Goal: Task Accomplishment & Management: Manage account settings

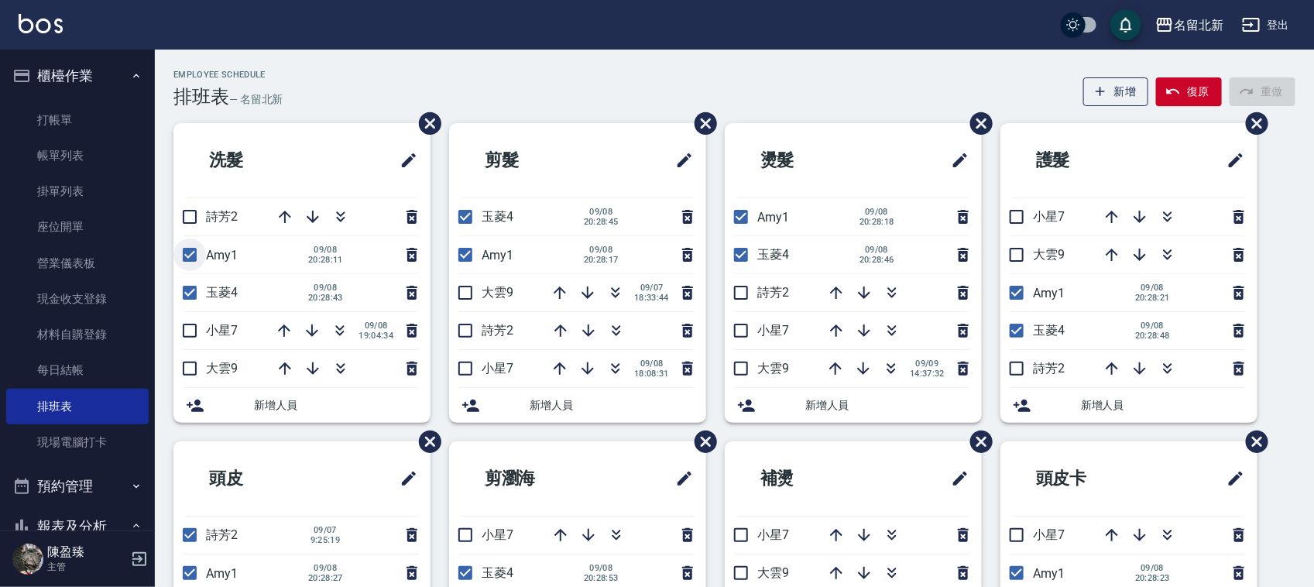
scroll to position [290, 0]
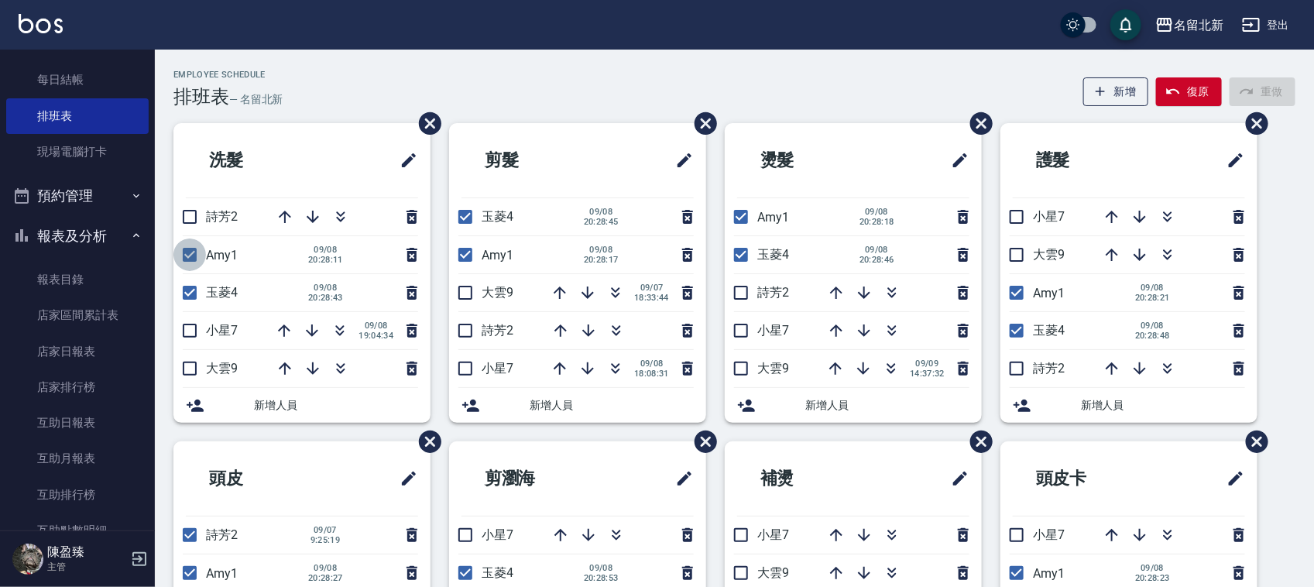
click at [196, 257] on input "checkbox" at bounding box center [189, 255] width 33 height 33
checkbox input "false"
click at [469, 254] on input "checkbox" at bounding box center [465, 255] width 33 height 33
checkbox input "false"
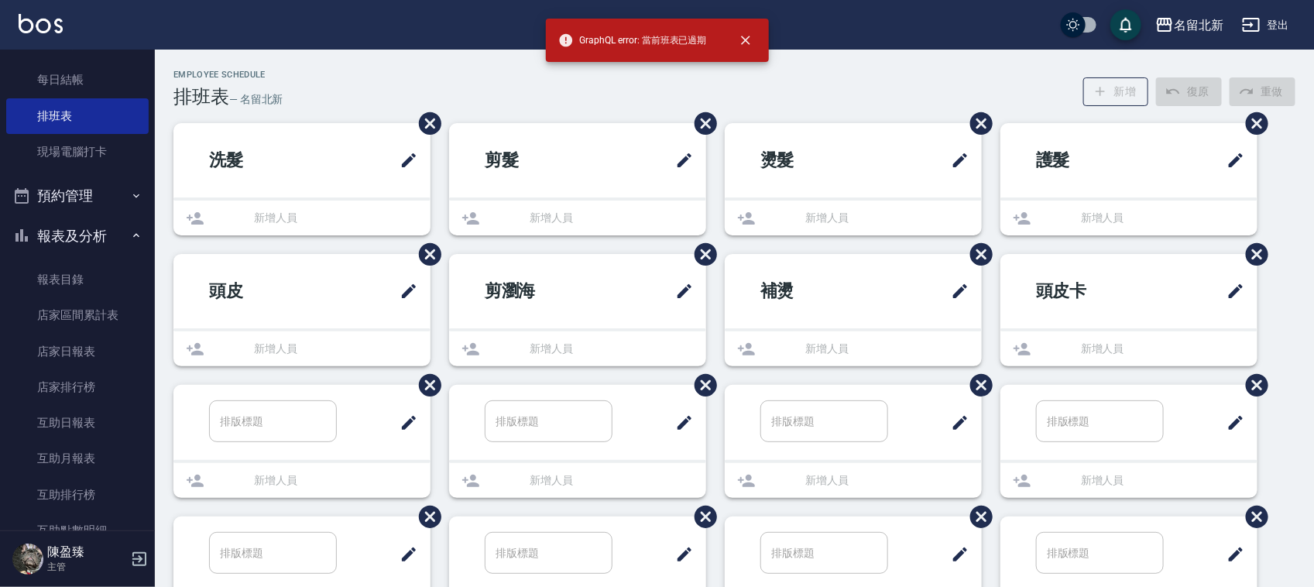
click at [465, 223] on ul "剪髮 新增人員" at bounding box center [577, 179] width 257 height 112
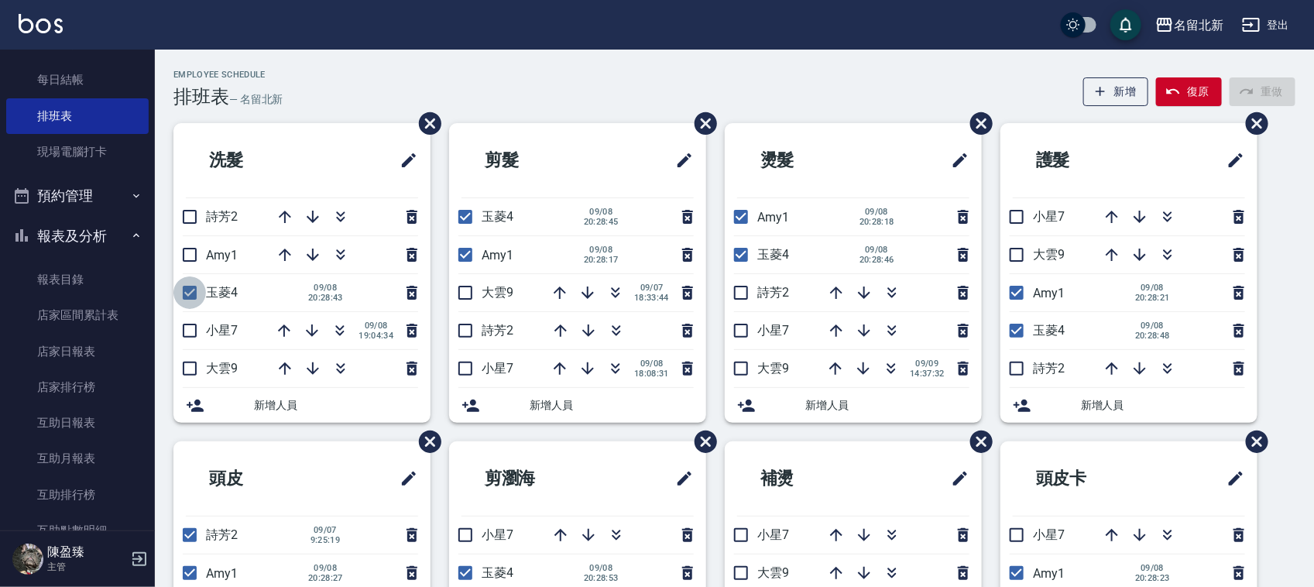
click at [196, 303] on input "checkbox" at bounding box center [189, 292] width 33 height 33
checkbox input "false"
click at [458, 257] on input "checkbox" at bounding box center [465, 255] width 33 height 33
checkbox input "false"
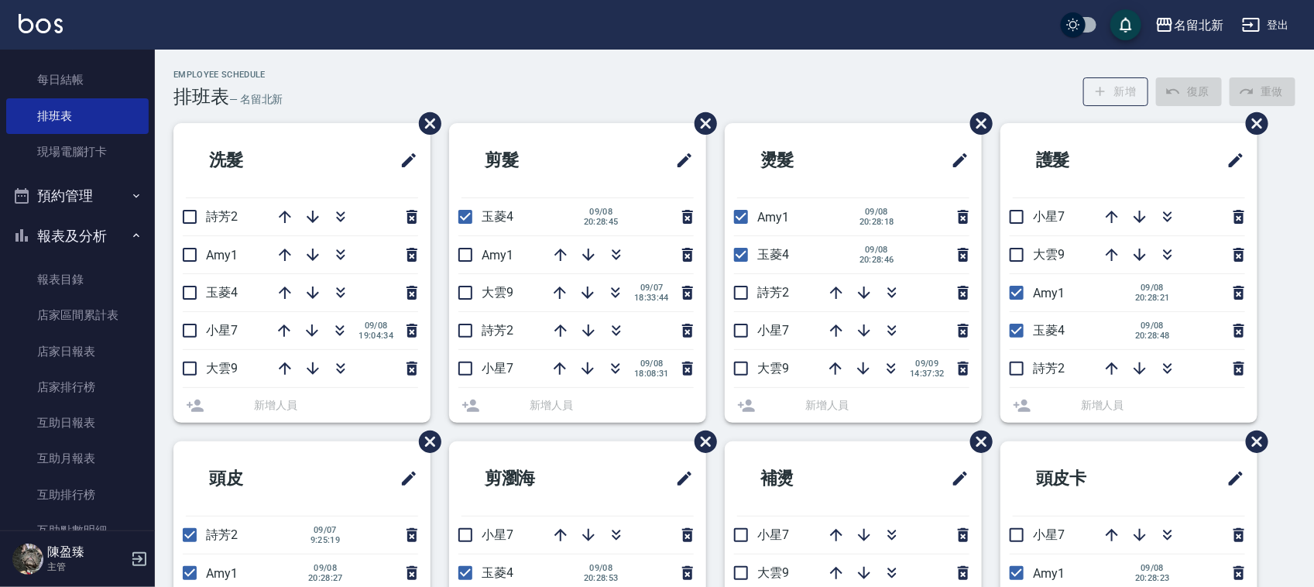
click at [465, 215] on ul "剪髮 玉菱4 [DATE] 20:28:45 Amy1 大雲9 [DATE] 18:33:44 詩芳2 小星7 [DATE] 18:08:31 新增人員" at bounding box center [577, 273] width 257 height 300
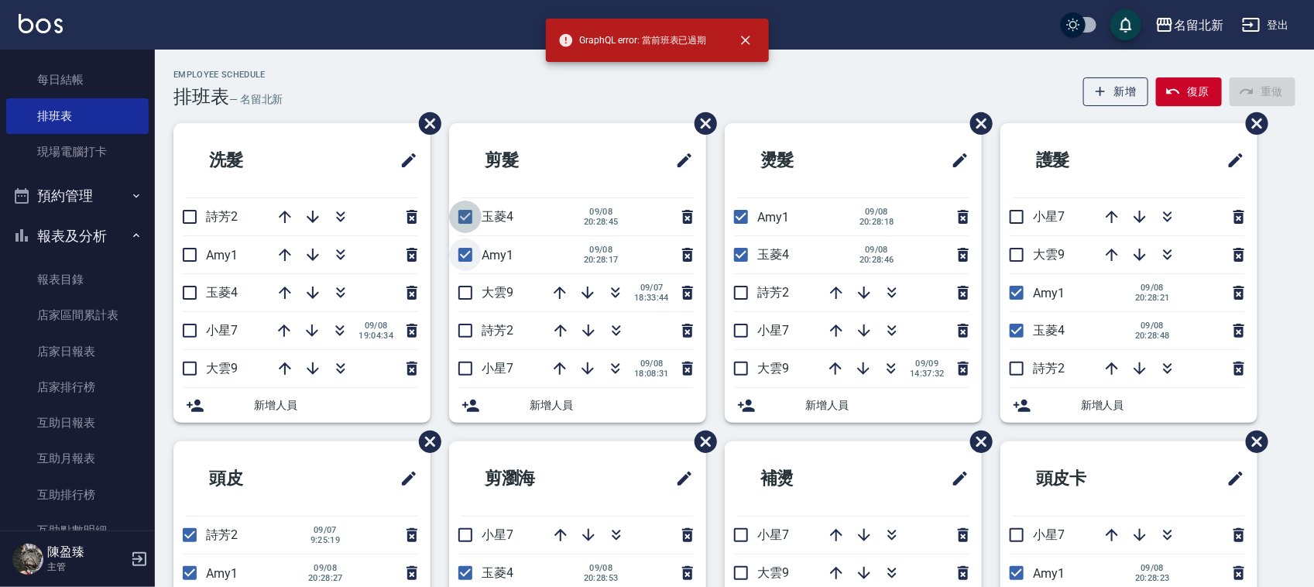
drag, startPoint x: 472, startPoint y: 214, endPoint x: 461, endPoint y: 269, distance: 56.2
click at [466, 235] on li "玉菱4 [DATE] 20:28:45" at bounding box center [577, 216] width 257 height 37
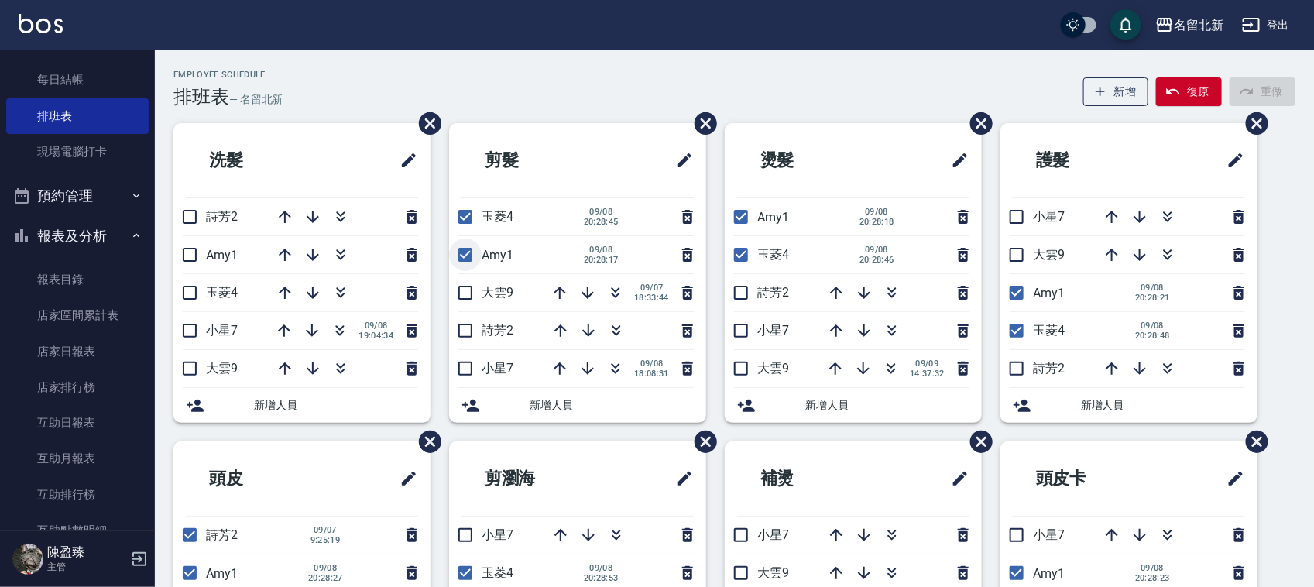
click at [466, 259] on input "checkbox" at bounding box center [465, 255] width 33 height 33
checkbox input "false"
drag, startPoint x: 461, startPoint y: 222, endPoint x: 462, endPoint y: 230, distance: 8.7
click at [461, 222] on input "checkbox" at bounding box center [465, 217] width 33 height 33
checkbox input "false"
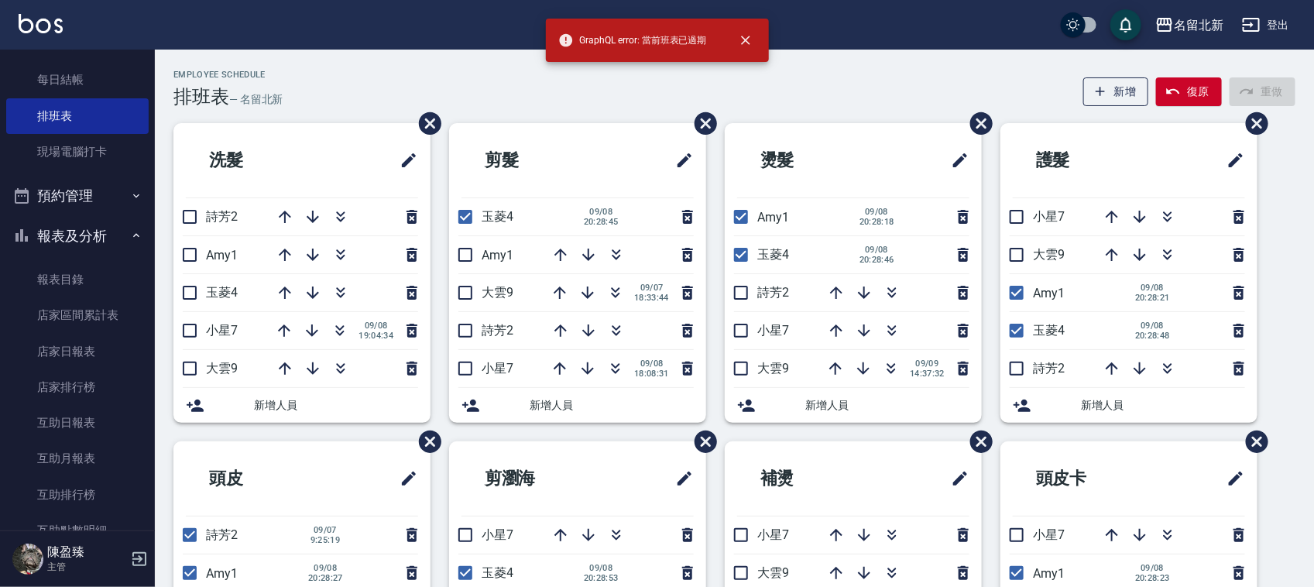
drag, startPoint x: 458, startPoint y: 214, endPoint x: 586, endPoint y: 268, distance: 138.1
click at [461, 217] on input "checkbox" at bounding box center [465, 217] width 33 height 33
checkbox input "false"
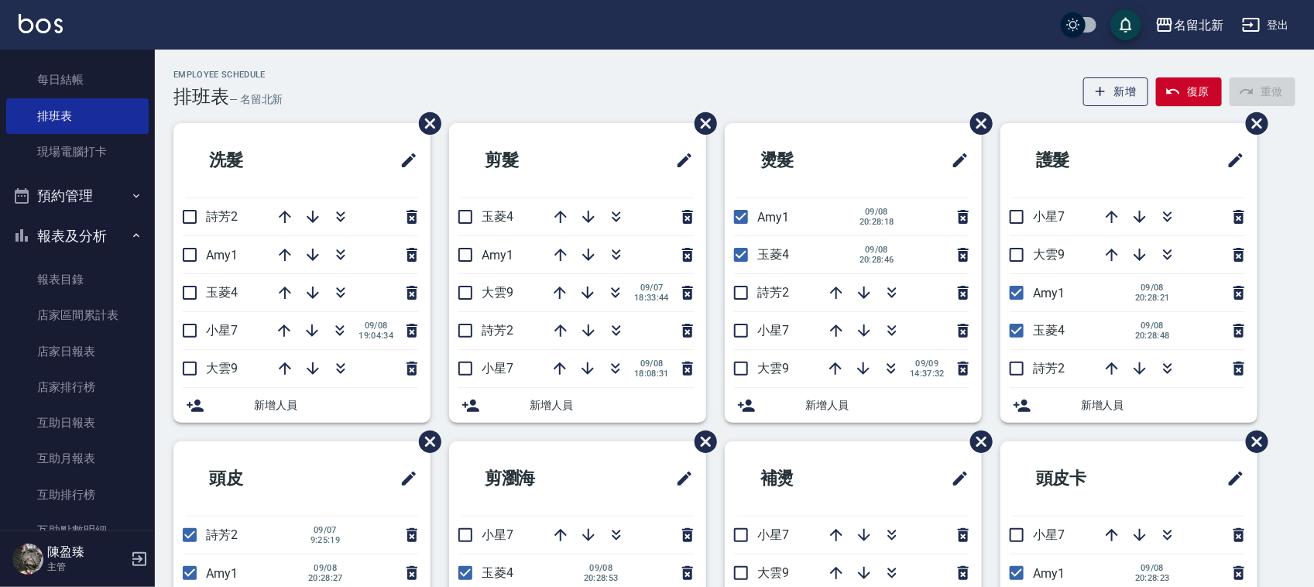
drag, startPoint x: 751, startPoint y: 226, endPoint x: 728, endPoint y: 254, distance: 36.3
click at [748, 229] on input "checkbox" at bounding box center [741, 217] width 33 height 33
checkbox input "false"
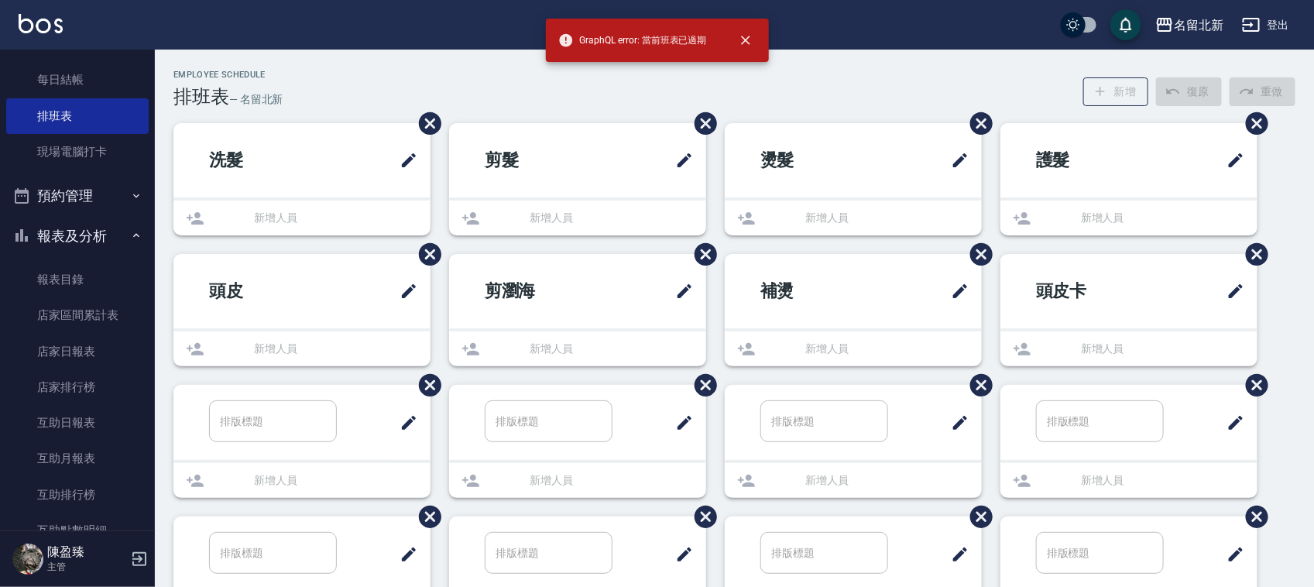
click at [737, 254] on li "補燙" at bounding box center [853, 291] width 257 height 74
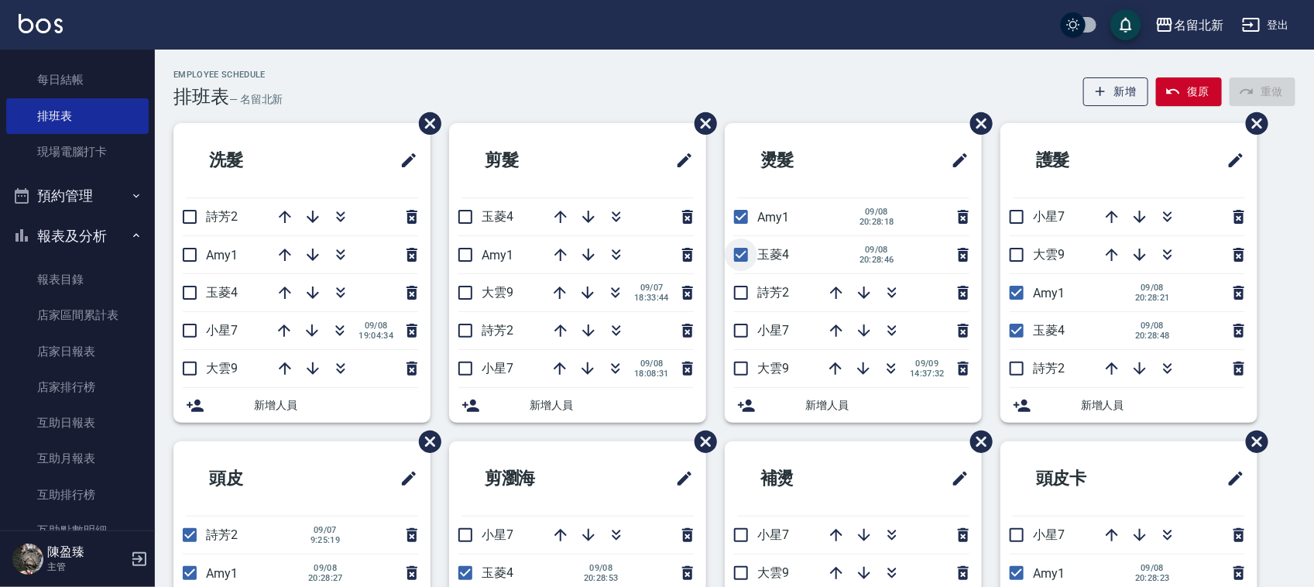
click at [746, 256] on input "checkbox" at bounding box center [741, 255] width 33 height 33
checkbox input "false"
click at [733, 222] on input "checkbox" at bounding box center [741, 217] width 33 height 33
checkbox input "false"
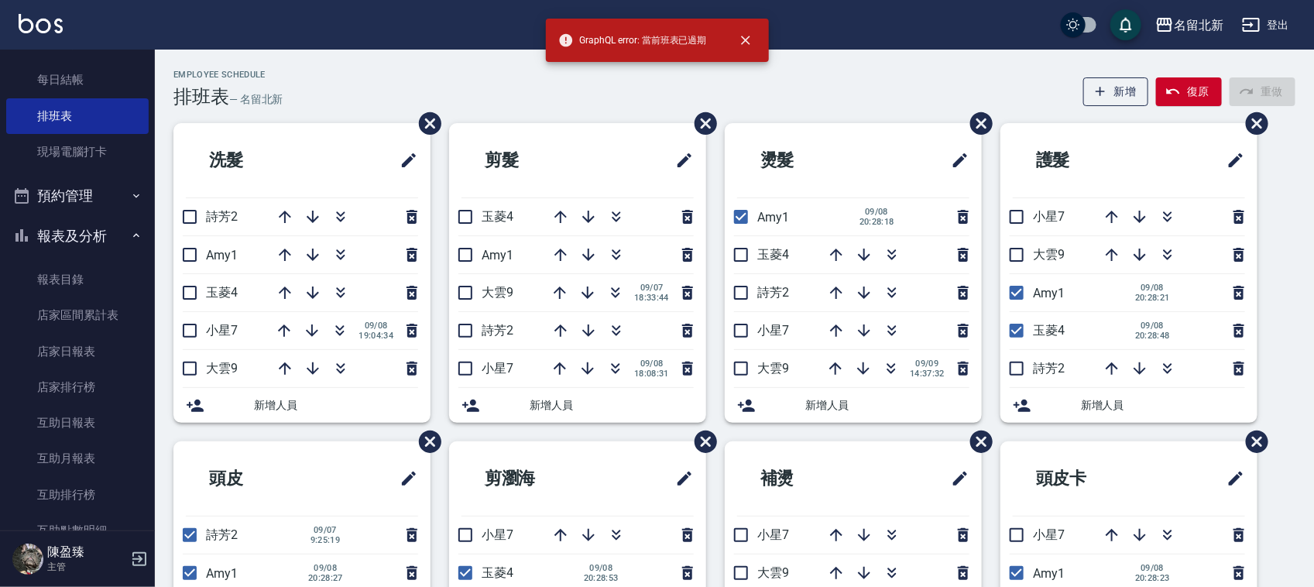
drag, startPoint x: 744, startPoint y: 226, endPoint x: 807, endPoint y: 273, distance: 78.1
click at [744, 229] on input "checkbox" at bounding box center [741, 217] width 33 height 33
checkbox input "false"
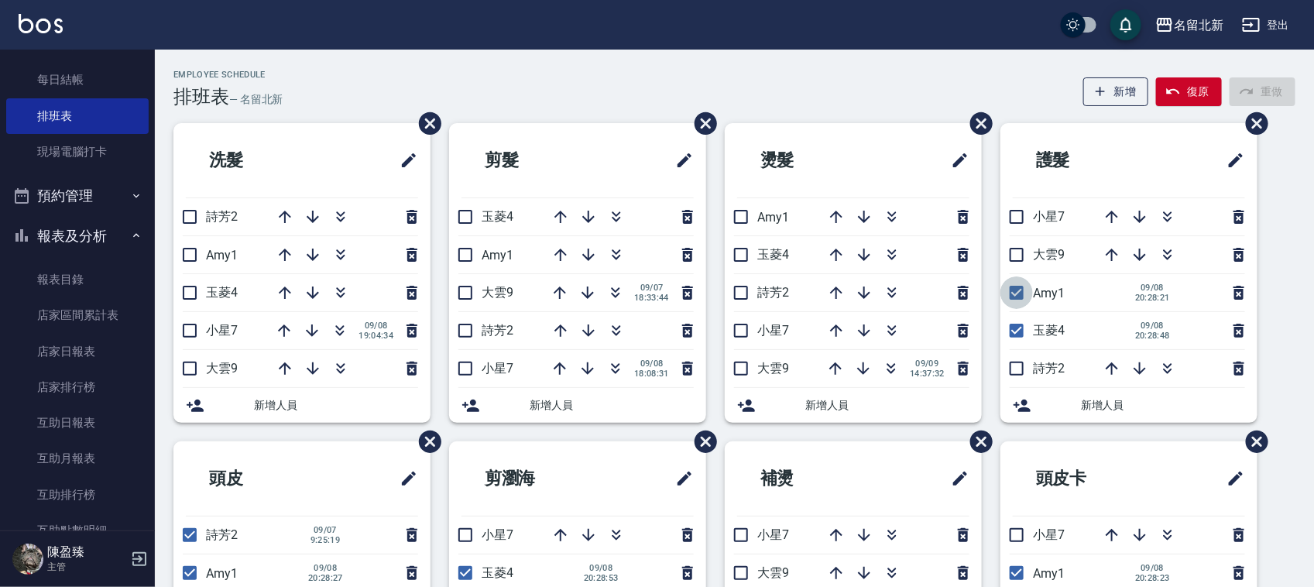
drag, startPoint x: 1008, startPoint y: 291, endPoint x: 1013, endPoint y: 329, distance: 38.2
click at [1007, 298] on input "checkbox" at bounding box center [1017, 292] width 33 height 33
checkbox input "false"
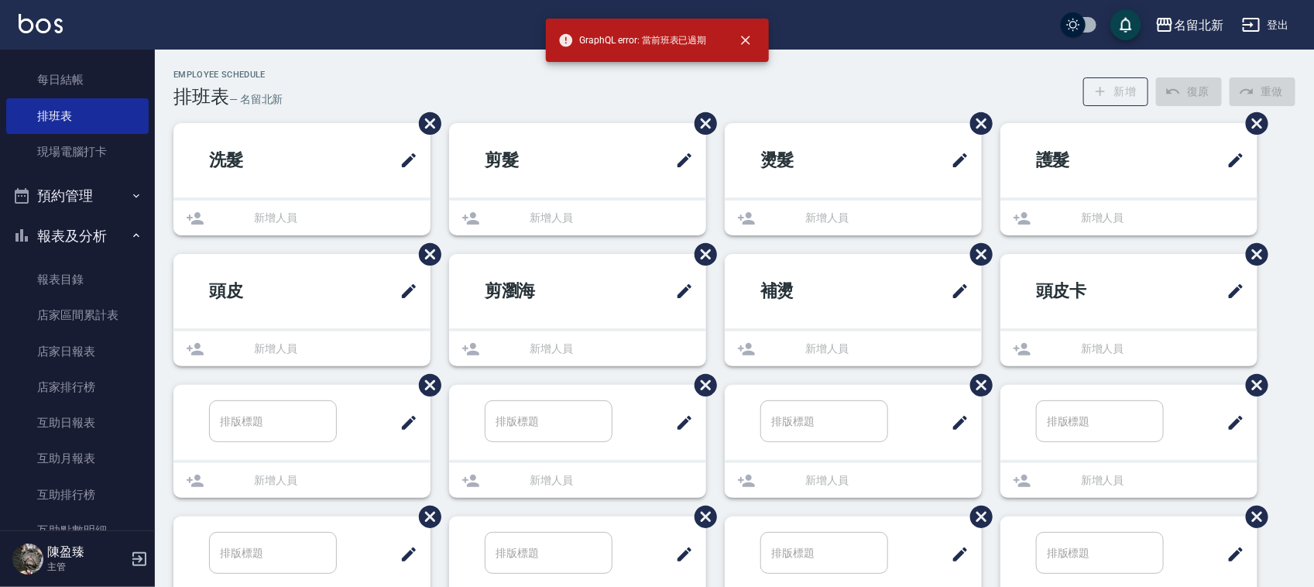
click at [1015, 331] on div "洗髮 新增人員 剪髮 新增人員 燙髮 新增人員 護髮 新增人員 頭皮 新增人員 剪瀏海 新增人員 補燙 新增人員 頭皮卡 新增人員 ​ 新增人員 ​ 新增人員…" at bounding box center [725, 517] width 1141 height 789
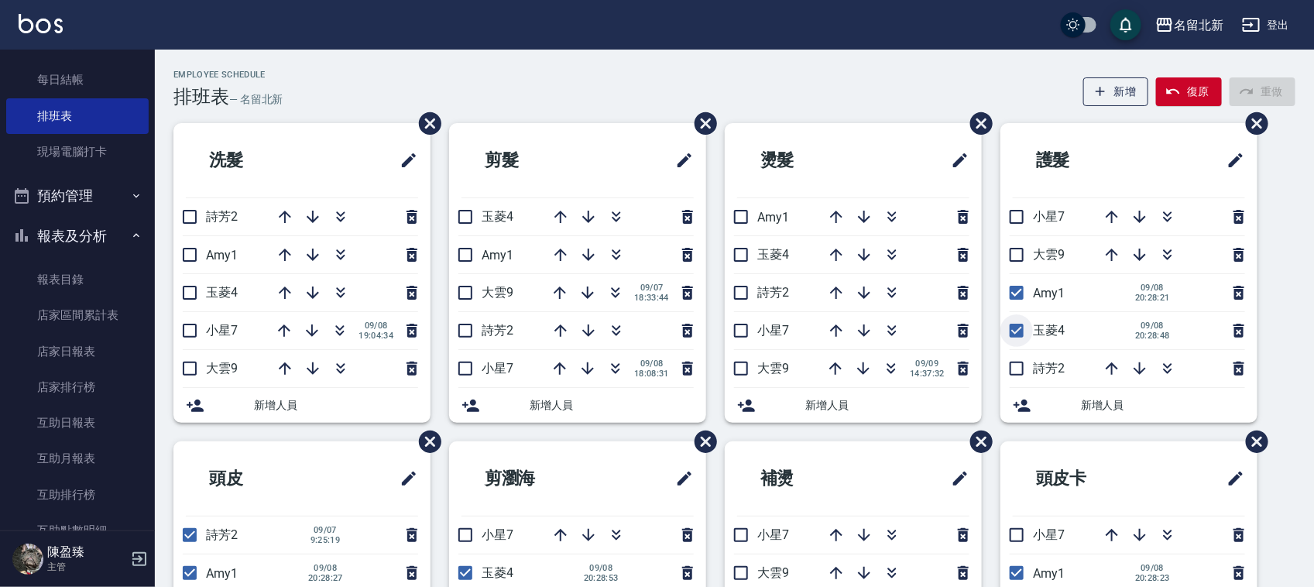
click at [1015, 331] on input "checkbox" at bounding box center [1017, 330] width 33 height 33
checkbox input "false"
click at [1007, 293] on input "checkbox" at bounding box center [1017, 292] width 33 height 33
checkbox input "false"
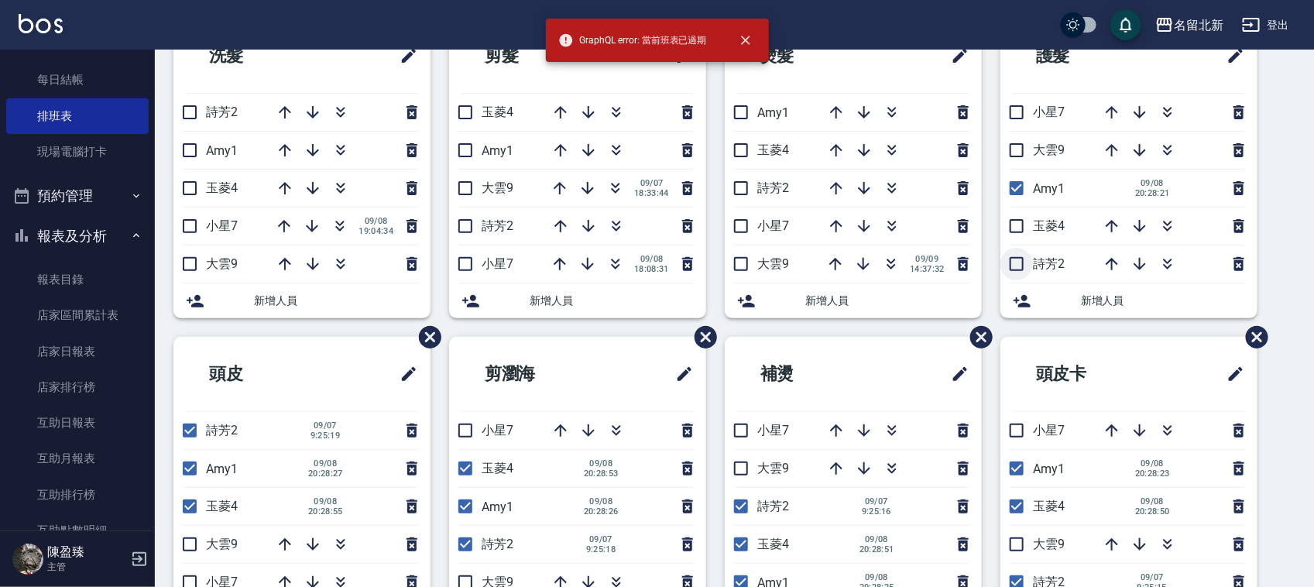
scroll to position [97, 0]
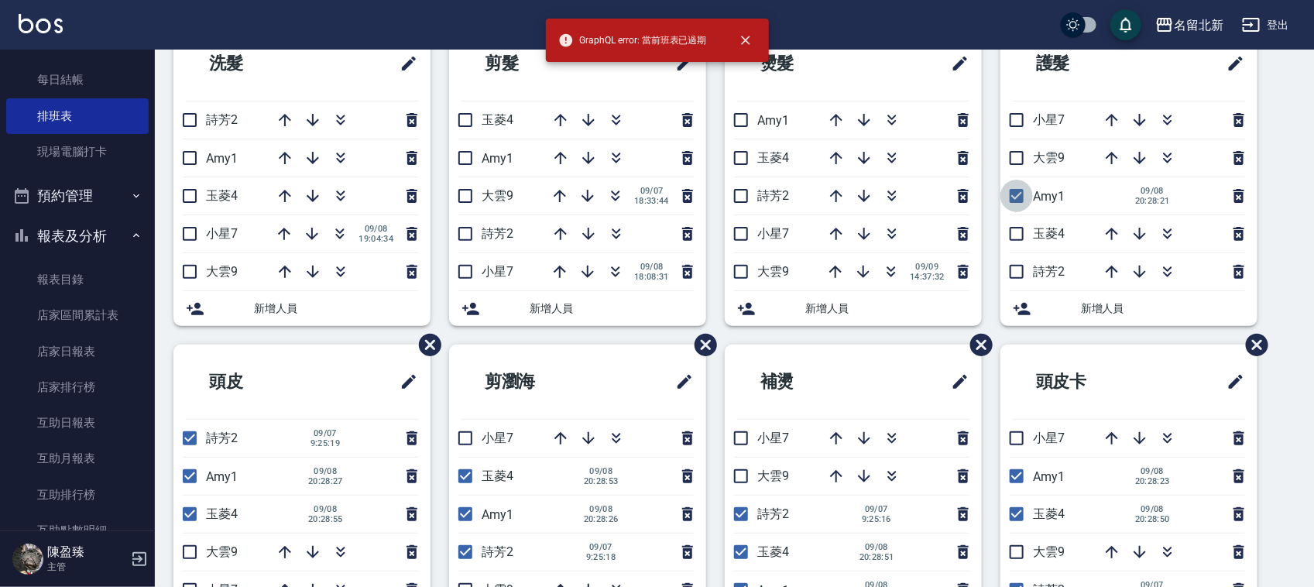
drag, startPoint x: 1019, startPoint y: 201, endPoint x: 1001, endPoint y: 230, distance: 33.7
click at [1019, 202] on input "checkbox" at bounding box center [1017, 196] width 33 height 33
checkbox input "false"
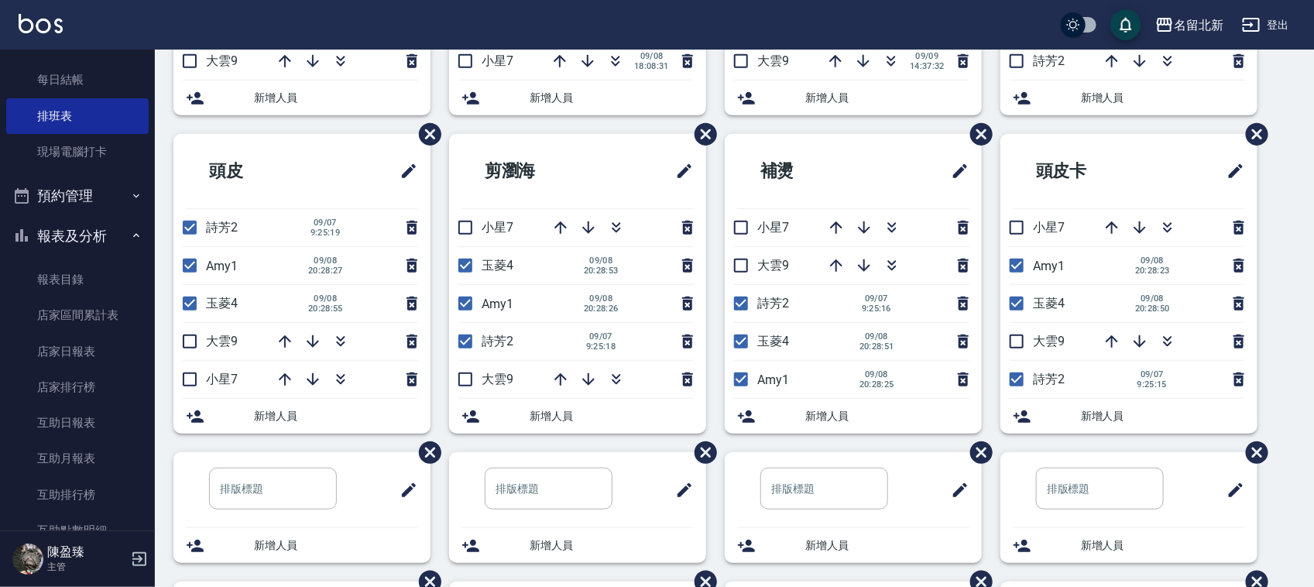
scroll to position [387, 0]
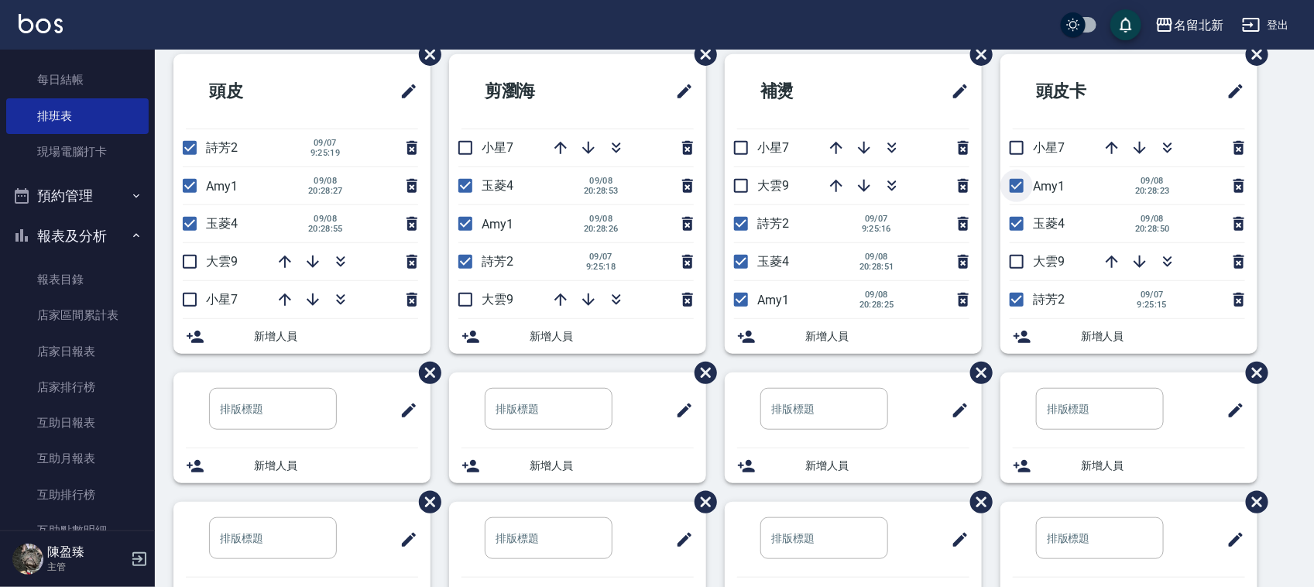
click at [1020, 194] on input "checkbox" at bounding box center [1017, 186] width 33 height 33
checkbox input "false"
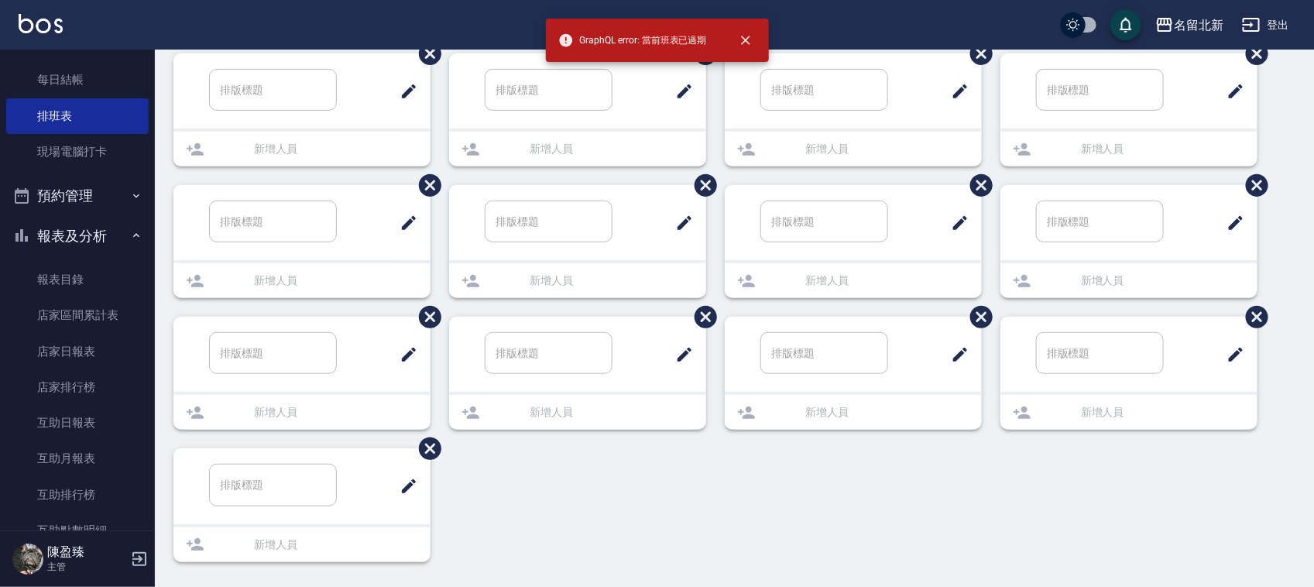
click at [1020, 228] on div "洗髮 新增人員 剪髮 新增人員 燙髮 新增人員 護髮 新增人員 頭皮 新增人員 剪瀏海 新增人員 補燙 新增人員 頭皮卡 新增人員 ​ 新增人員 ​ 新增人員…" at bounding box center [725, 186] width 1141 height 789
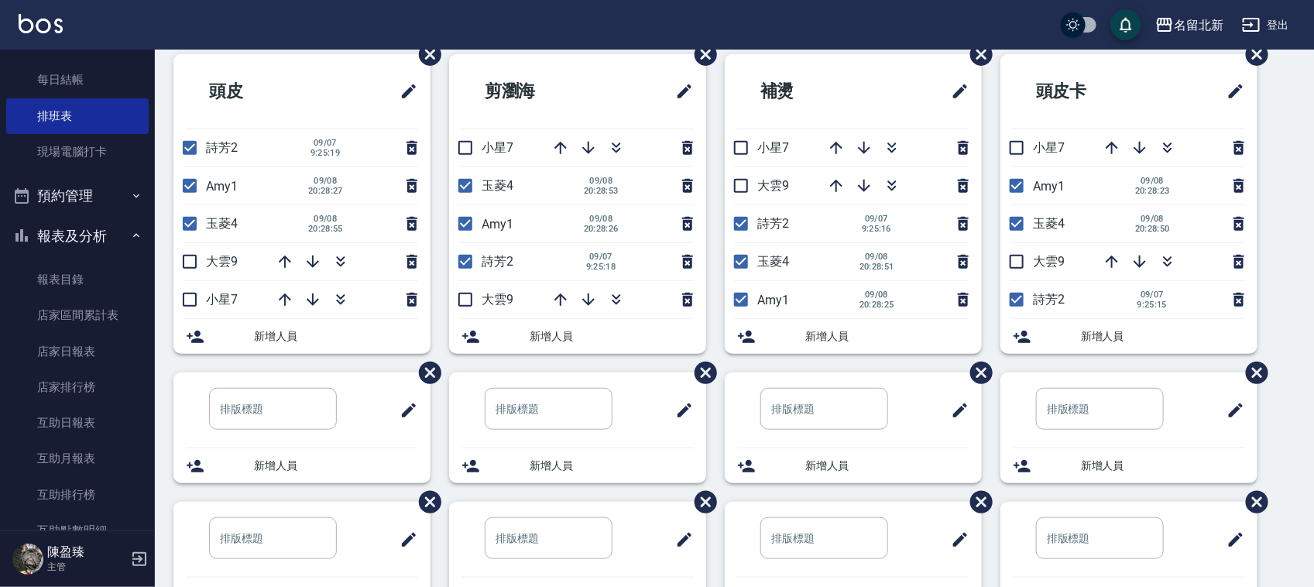
drag, startPoint x: 1009, startPoint y: 195, endPoint x: 1009, endPoint y: 215, distance: 20.1
click at [1009, 202] on input "checkbox" at bounding box center [1017, 186] width 33 height 33
checkbox input "false"
drag, startPoint x: 1009, startPoint y: 222, endPoint x: 1009, endPoint y: 244, distance: 22.5
click at [1009, 223] on input "checkbox" at bounding box center [1017, 224] width 33 height 33
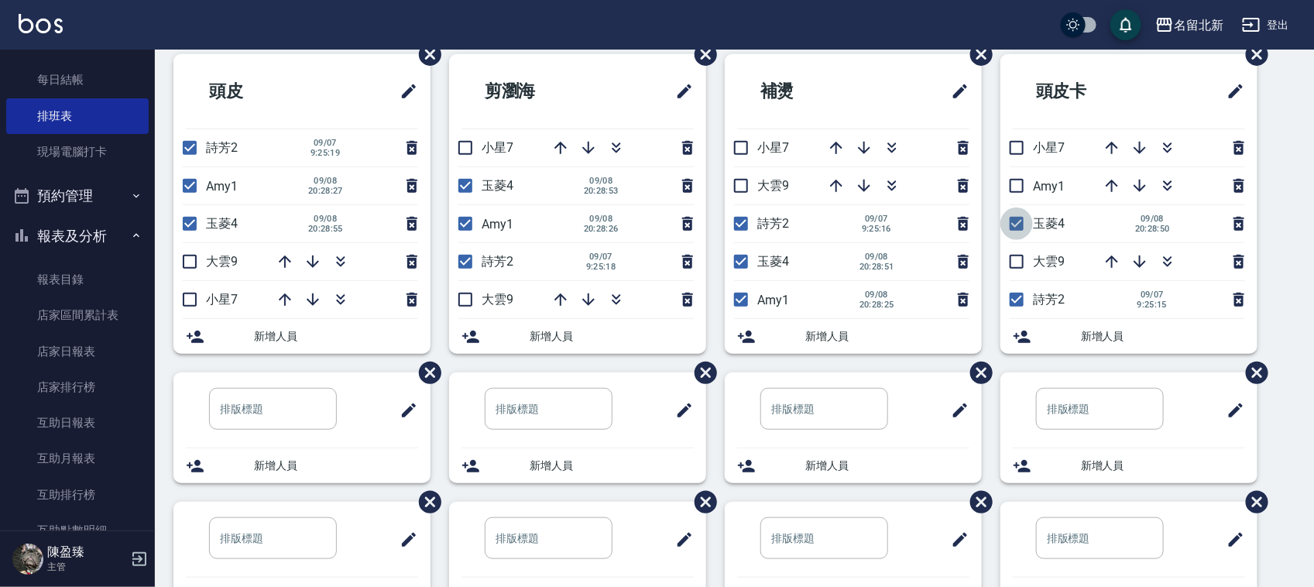
checkbox input "false"
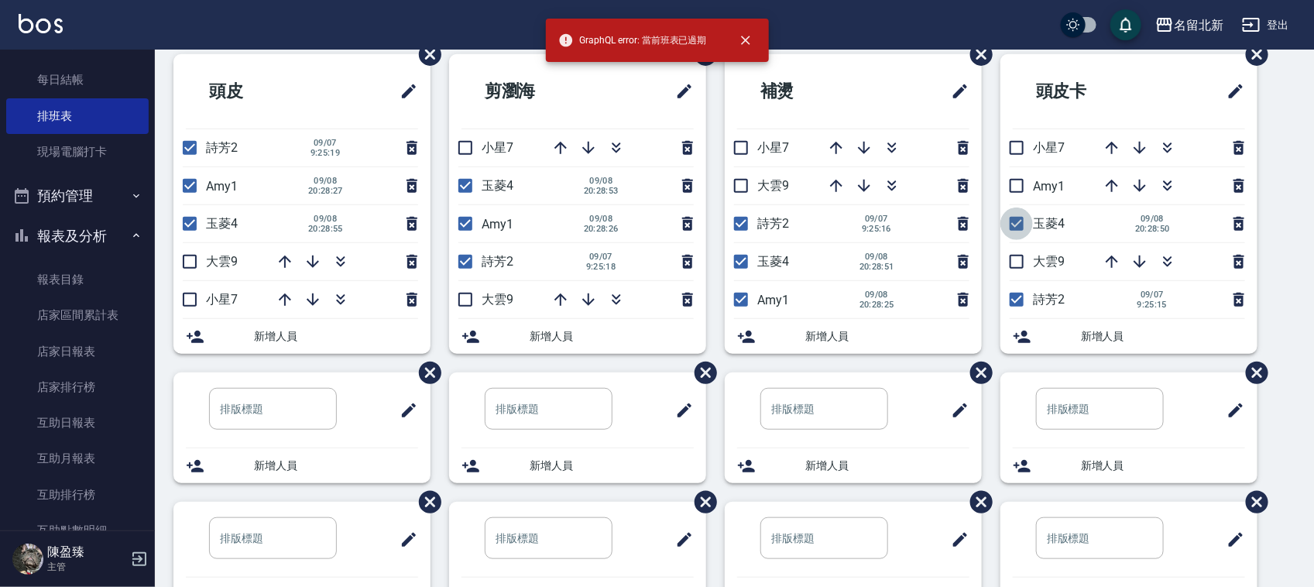
drag, startPoint x: 1021, startPoint y: 234, endPoint x: 1015, endPoint y: 287, distance: 53.0
click at [1018, 237] on input "checkbox" at bounding box center [1017, 224] width 33 height 33
checkbox input "false"
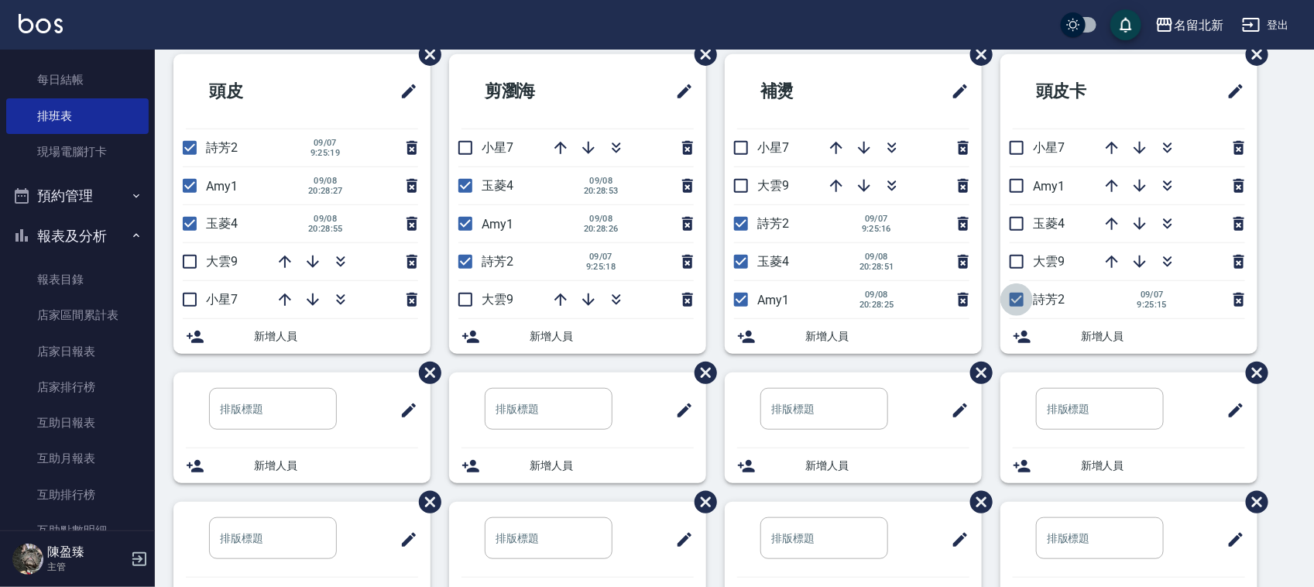
drag, startPoint x: 1011, startPoint y: 293, endPoint x: 1005, endPoint y: 314, distance: 22.0
click at [1011, 294] on input "checkbox" at bounding box center [1017, 299] width 33 height 33
checkbox input "false"
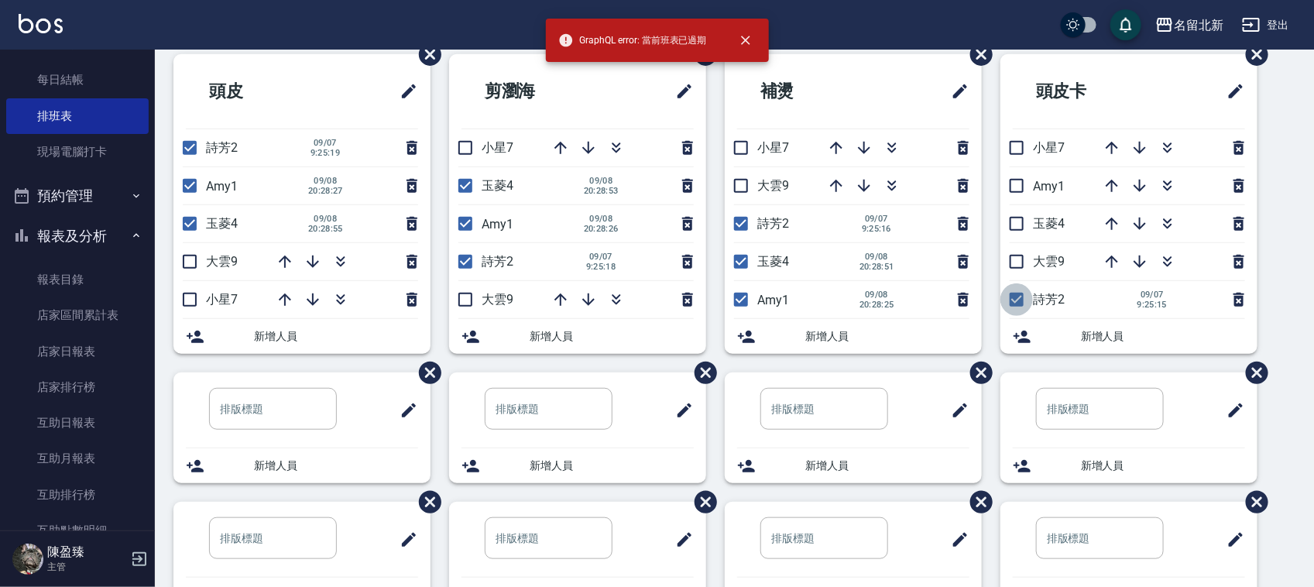
drag, startPoint x: 1008, startPoint y: 306, endPoint x: 907, endPoint y: 322, distance: 102.8
click at [1008, 306] on input "checkbox" at bounding box center [1017, 299] width 33 height 33
checkbox input "false"
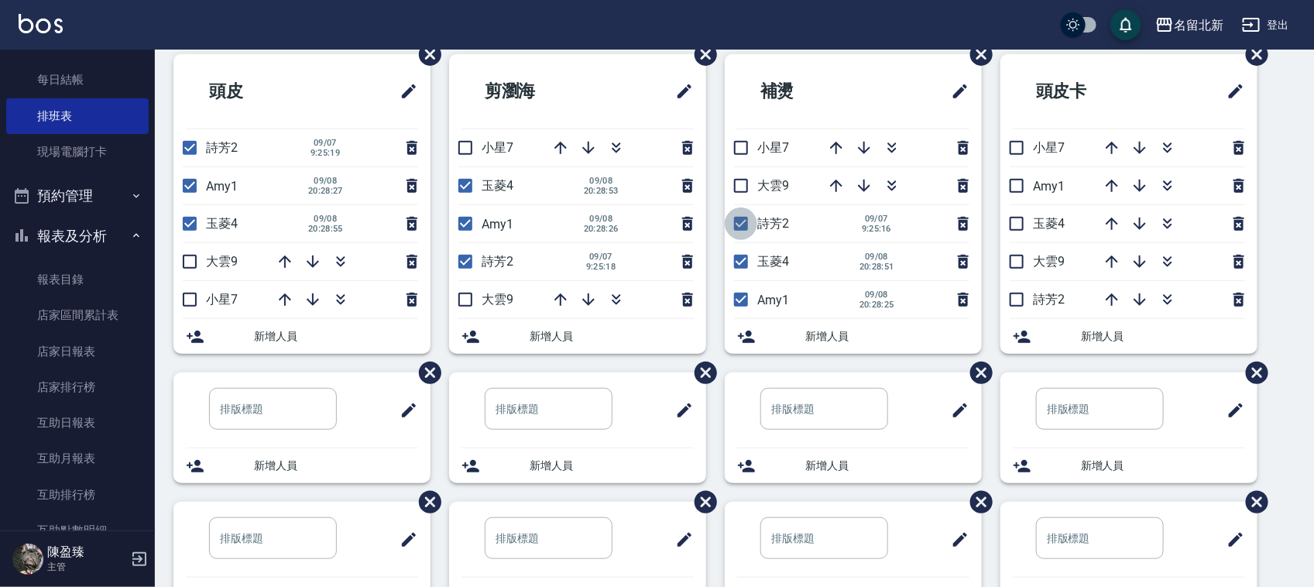
click at [753, 222] on input "checkbox" at bounding box center [741, 224] width 33 height 33
checkbox input "false"
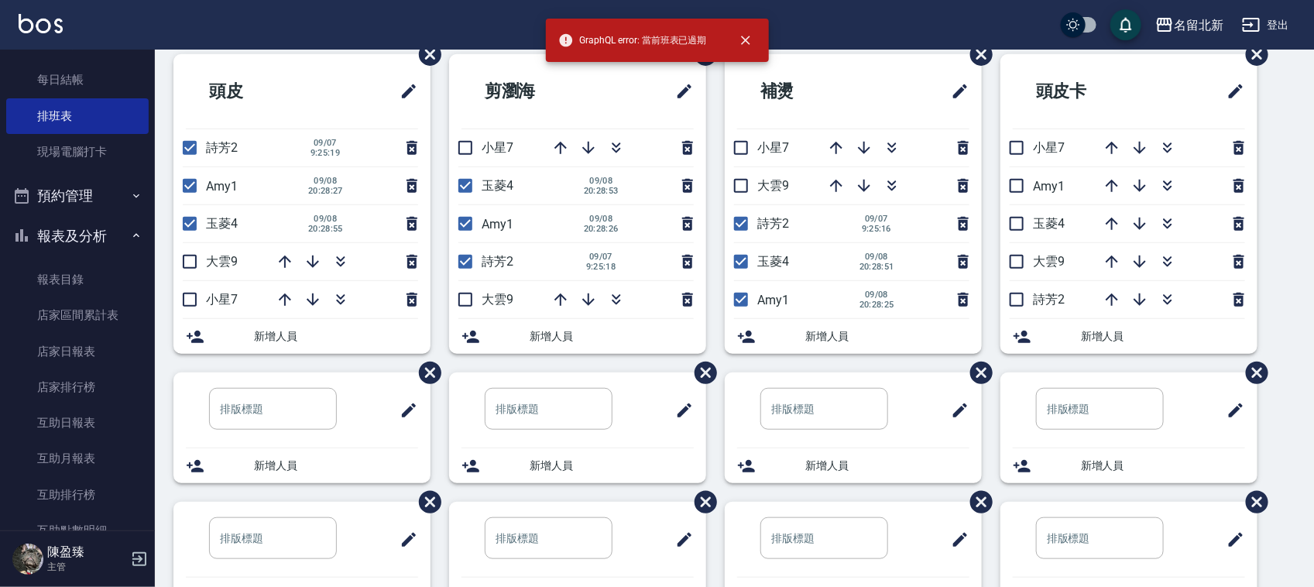
drag, startPoint x: 751, startPoint y: 226, endPoint x: 740, endPoint y: 269, distance: 44.0
click at [746, 236] on input "checkbox" at bounding box center [741, 224] width 33 height 33
checkbox input "false"
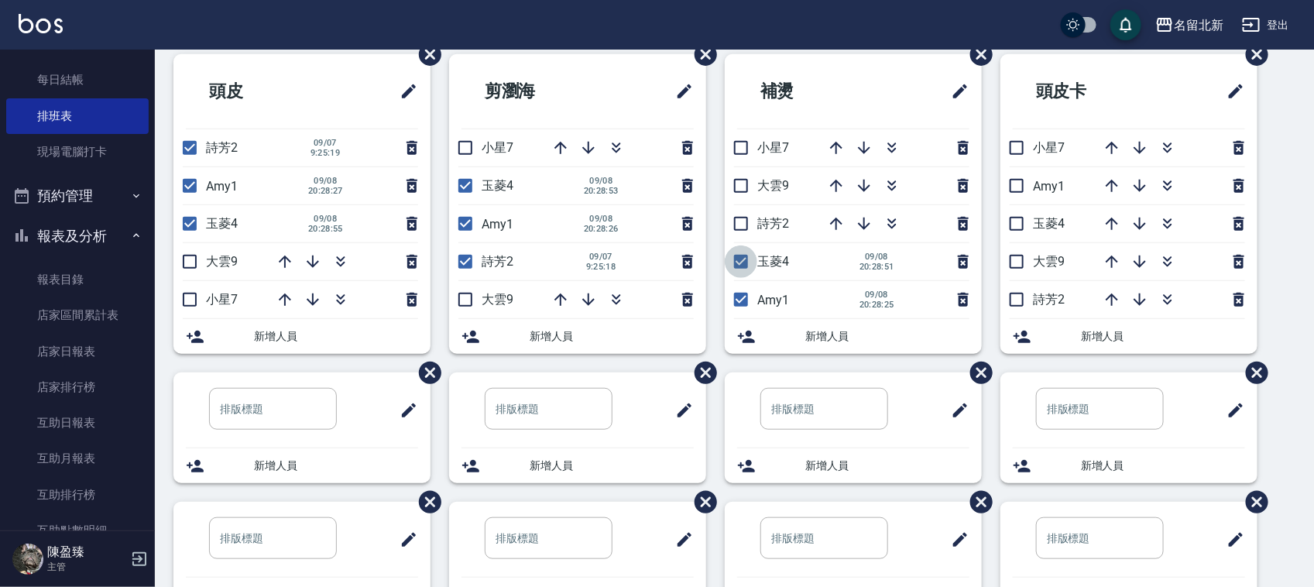
click at [740, 273] on input "checkbox" at bounding box center [741, 262] width 33 height 33
checkbox input "false"
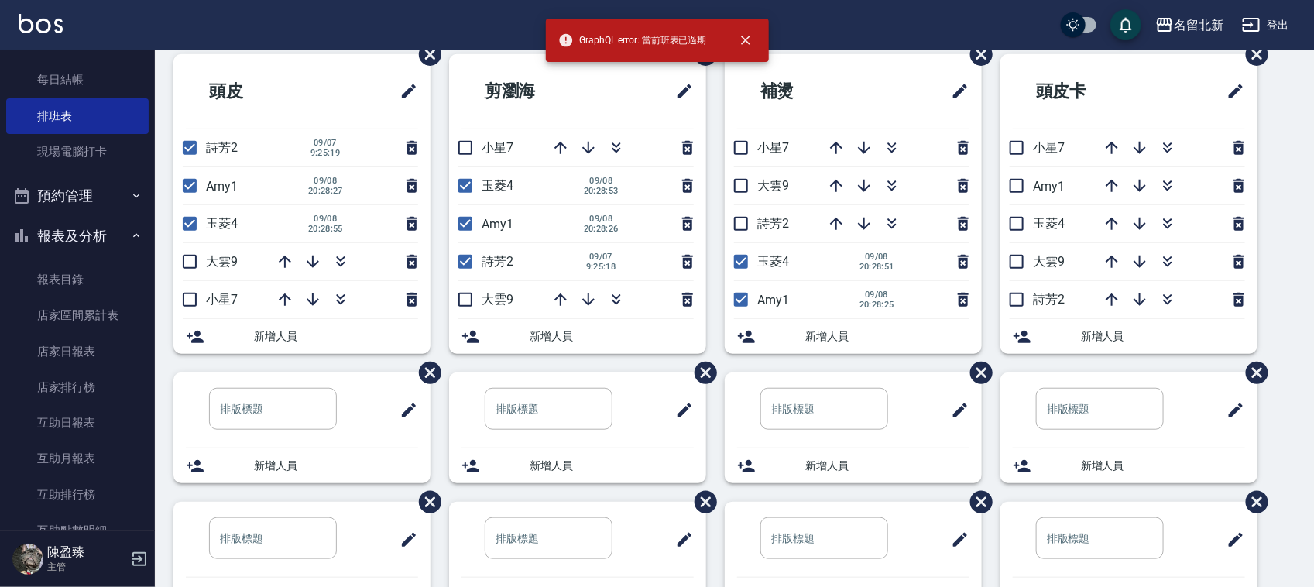
drag, startPoint x: 748, startPoint y: 246, endPoint x: 744, endPoint y: 263, distance: 17.5
click at [745, 259] on input "checkbox" at bounding box center [741, 262] width 33 height 33
checkbox input "false"
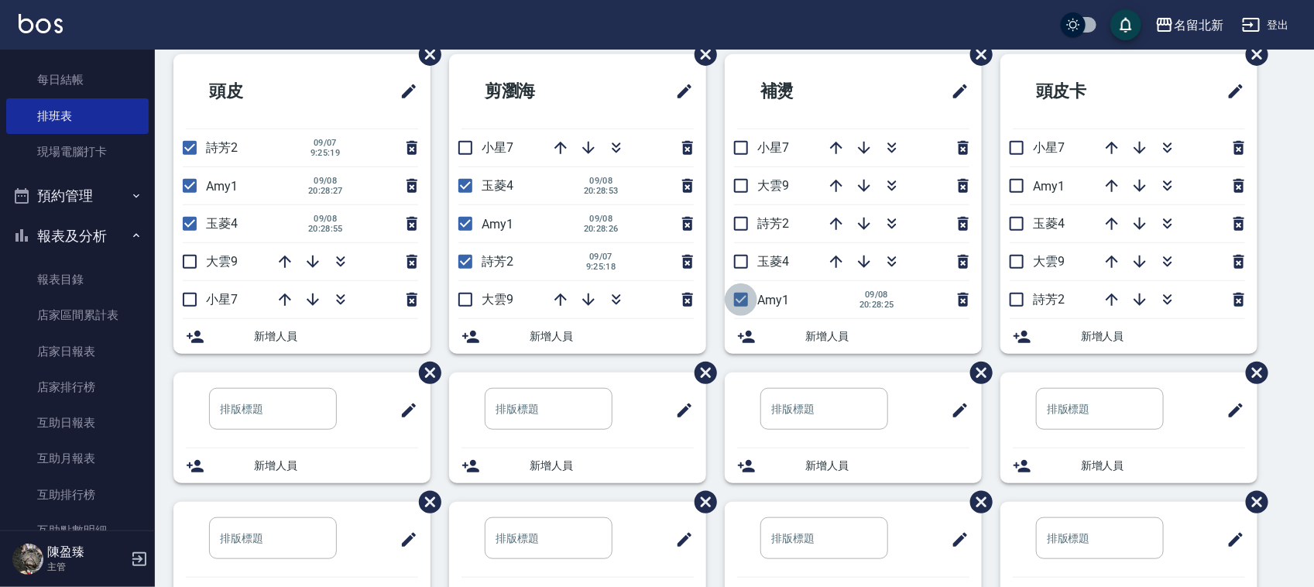
click at [742, 298] on input "checkbox" at bounding box center [741, 299] width 33 height 33
checkbox input "false"
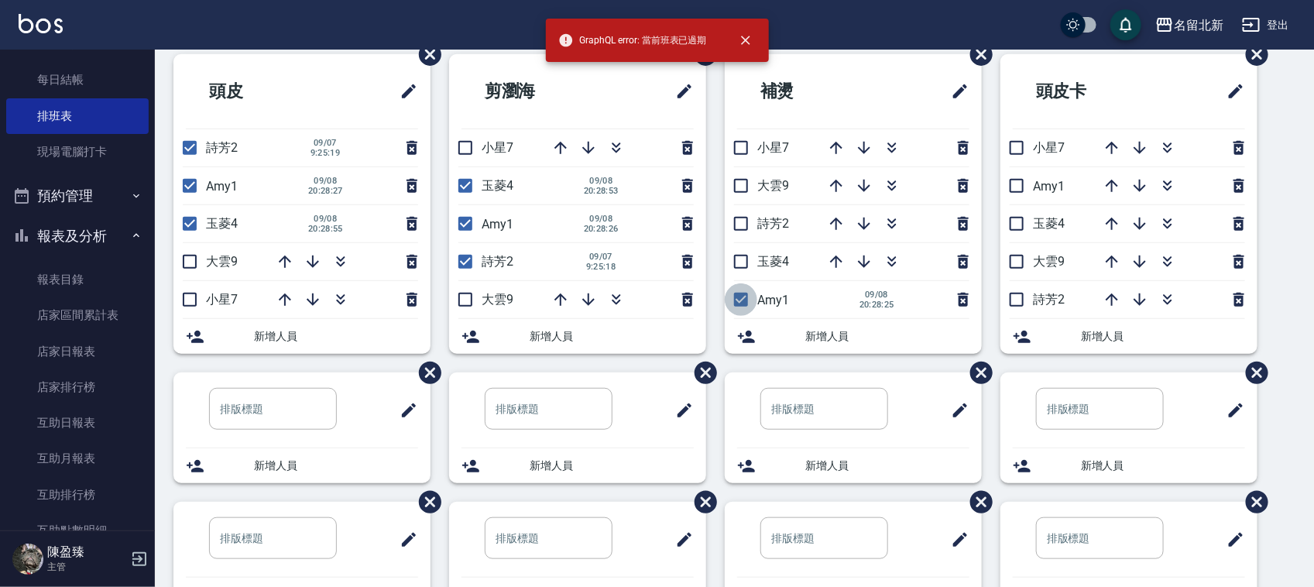
click at [747, 308] on input "checkbox" at bounding box center [741, 299] width 33 height 33
checkbox input "false"
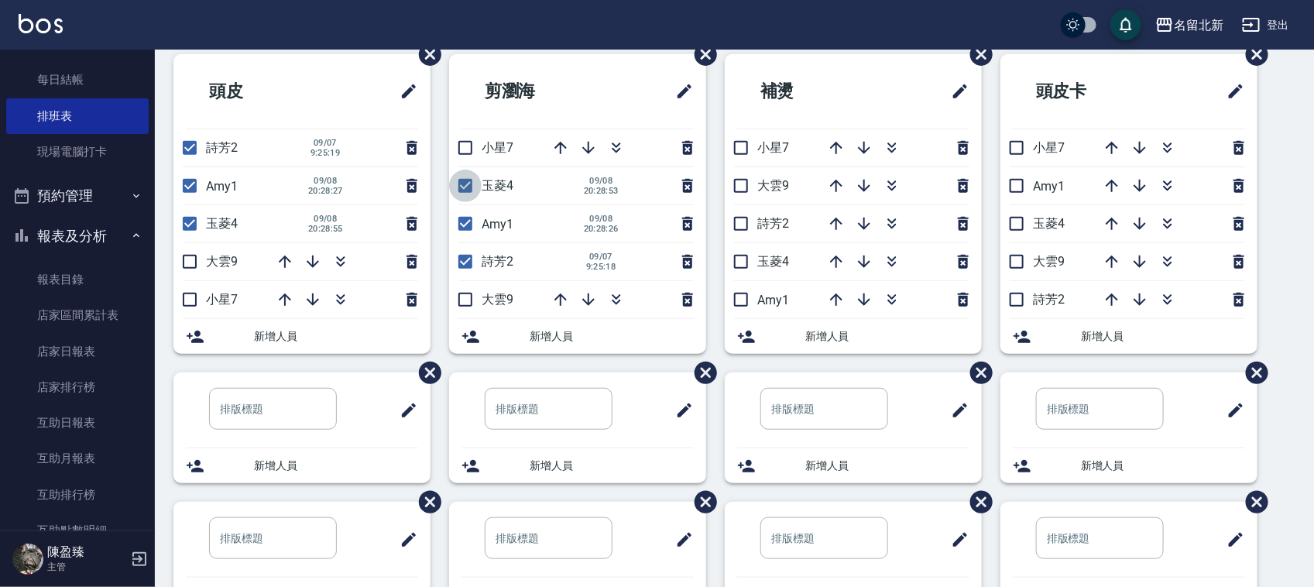
drag, startPoint x: 469, startPoint y: 188, endPoint x: 466, endPoint y: 222, distance: 34.2
click at [469, 192] on input "checkbox" at bounding box center [465, 186] width 33 height 33
checkbox input "false"
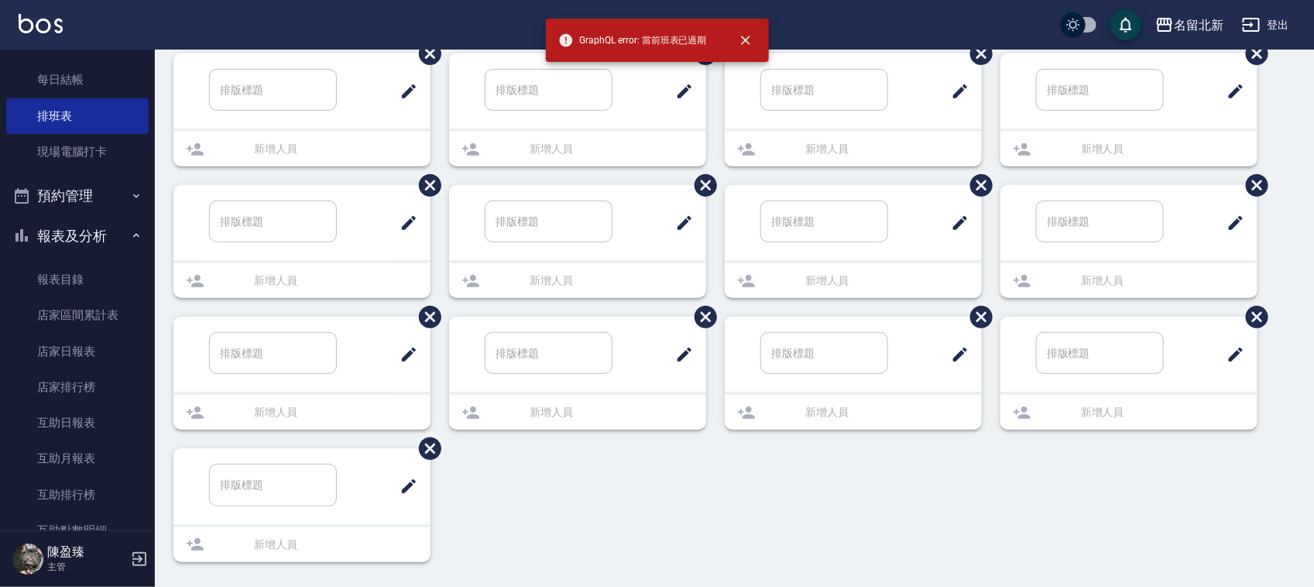
click at [466, 122] on div "​" at bounding box center [549, 91] width 174 height 63
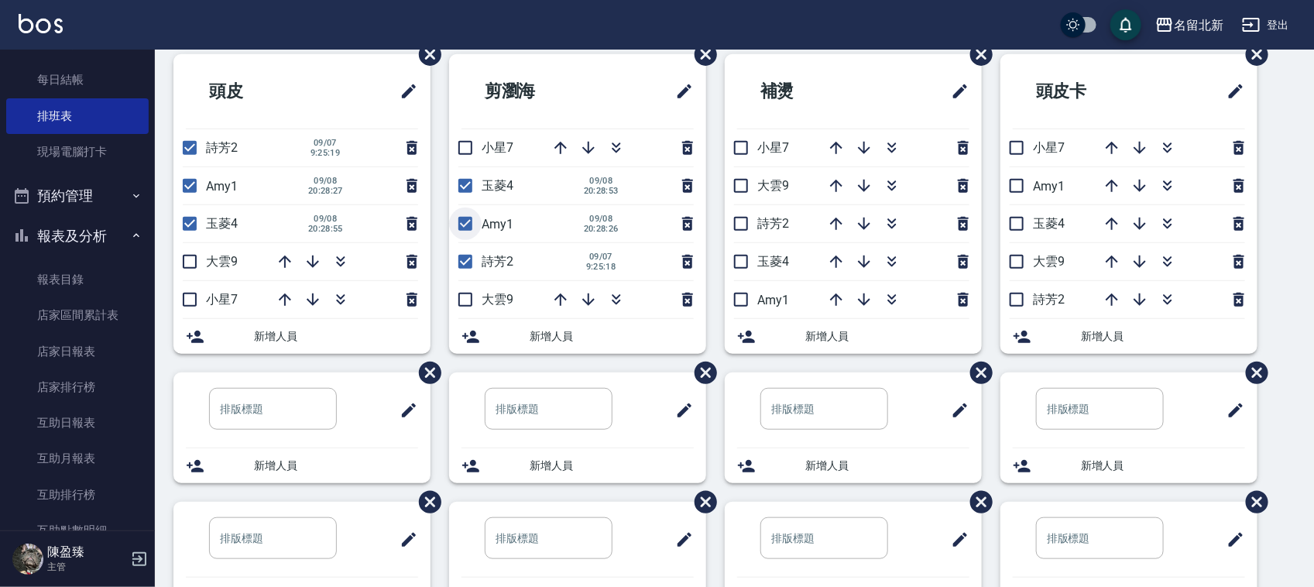
click at [474, 227] on input "checkbox" at bounding box center [465, 224] width 33 height 33
checkbox input "false"
click at [461, 192] on input "checkbox" at bounding box center [465, 186] width 33 height 33
checkbox input "false"
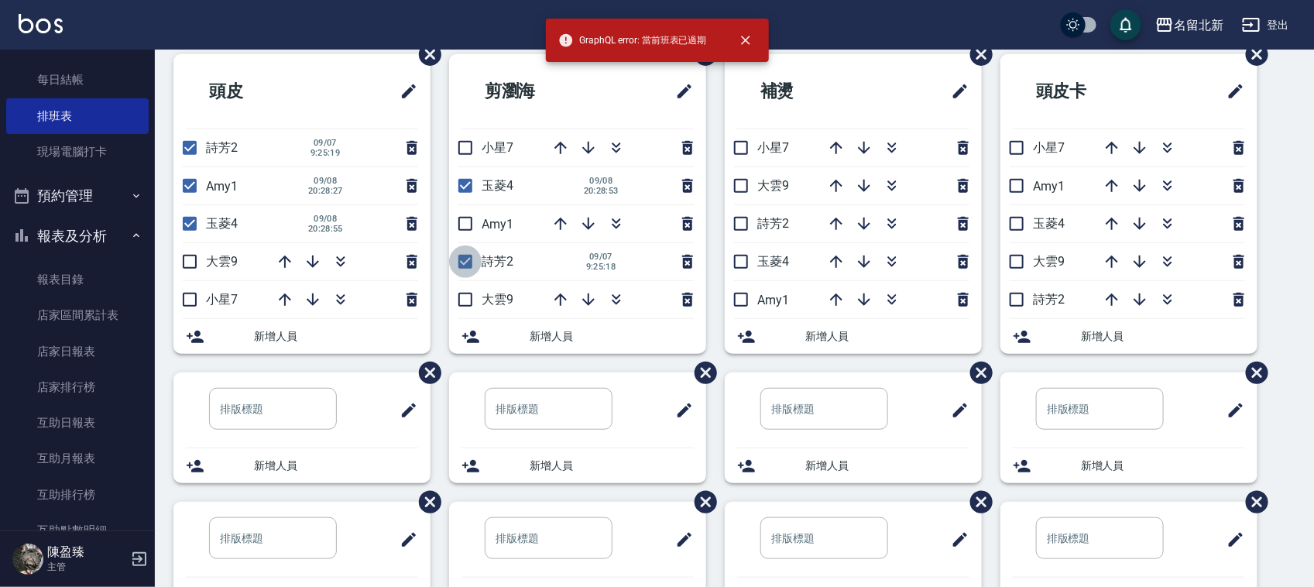
click at [472, 254] on input "checkbox" at bounding box center [465, 262] width 33 height 33
checkbox input "false"
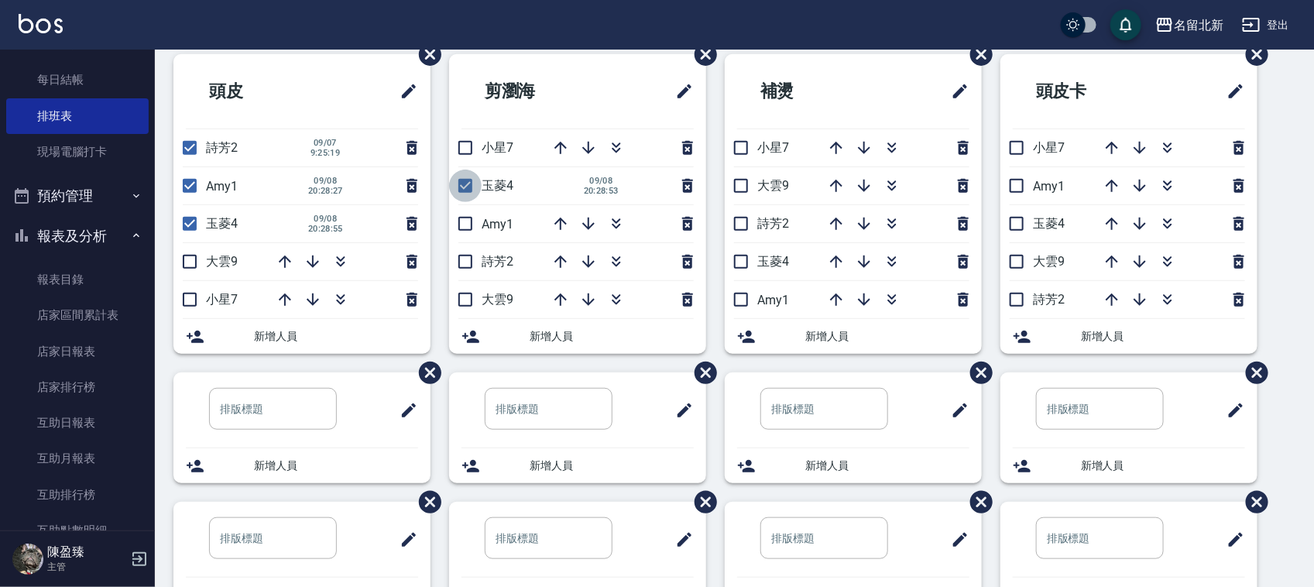
click at [462, 184] on input "checkbox" at bounding box center [465, 186] width 33 height 33
checkbox input "false"
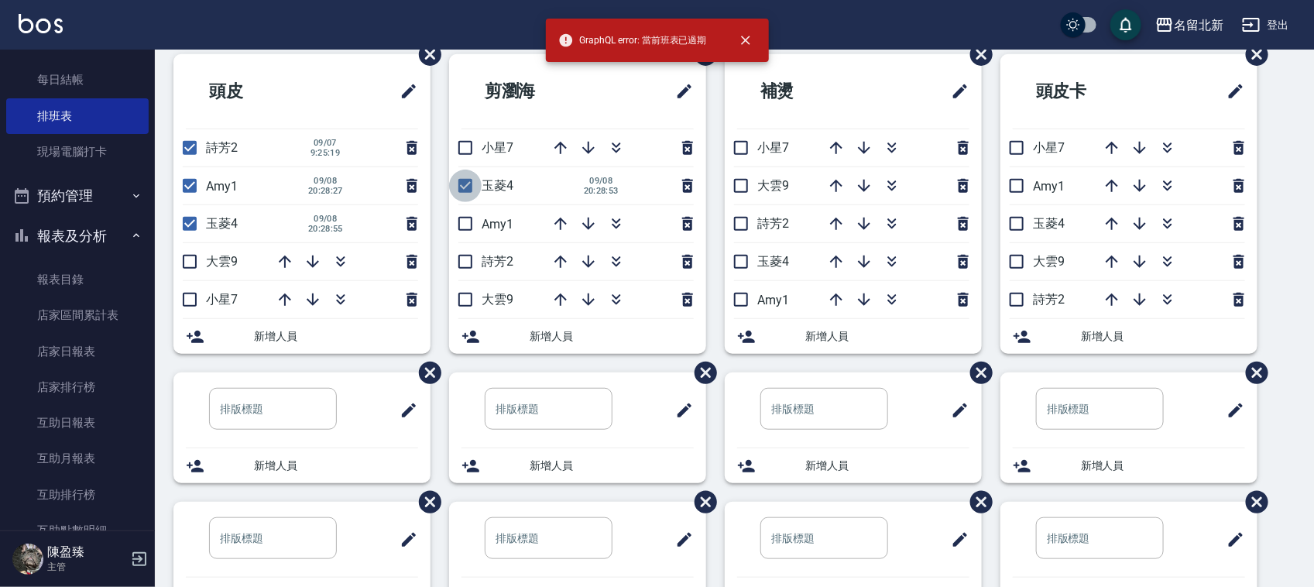
drag, startPoint x: 458, startPoint y: 182, endPoint x: 404, endPoint y: 211, distance: 60.6
click at [457, 182] on input "checkbox" at bounding box center [465, 186] width 33 height 33
checkbox input "false"
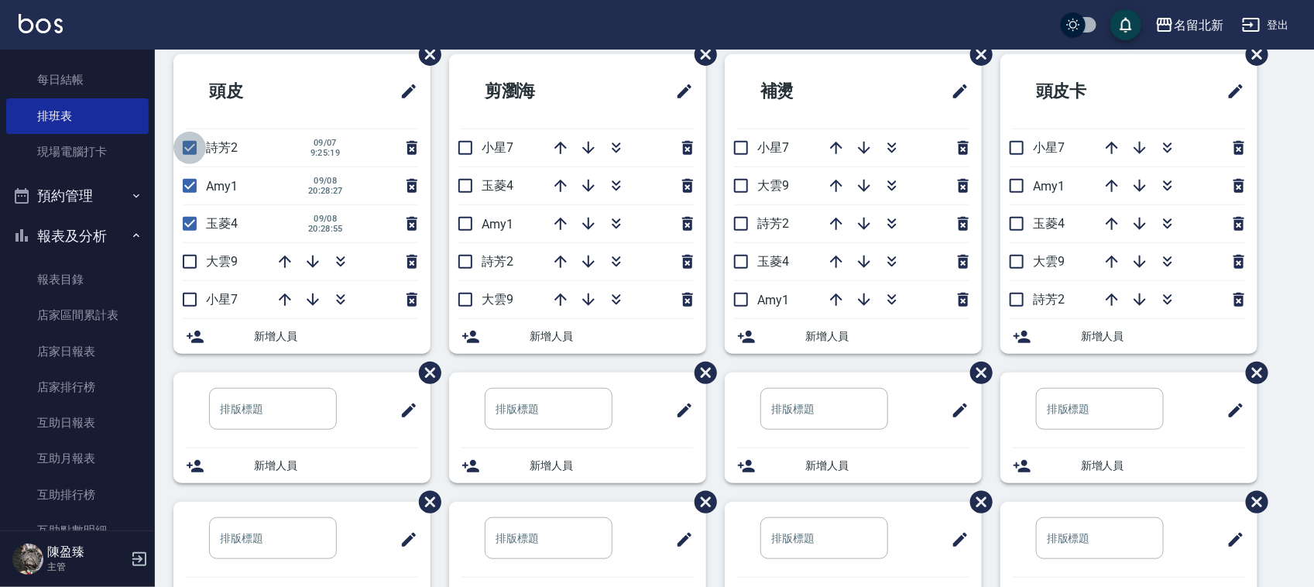
click at [187, 156] on input "checkbox" at bounding box center [189, 148] width 33 height 33
checkbox input "false"
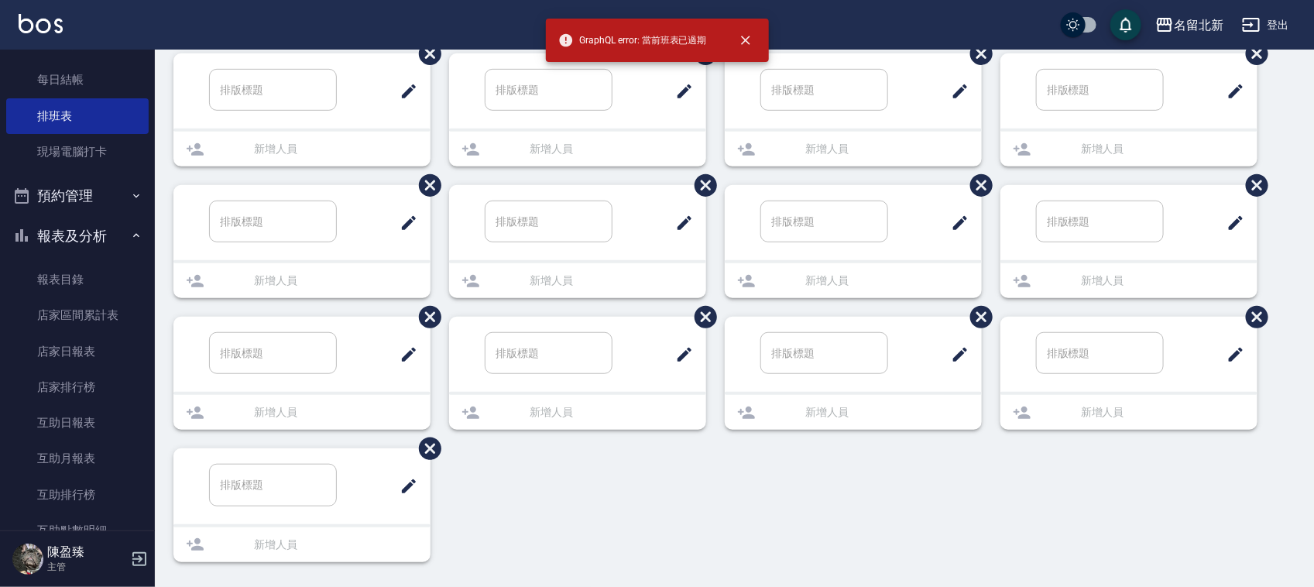
click at [184, 129] on li "​" at bounding box center [301, 90] width 257 height 75
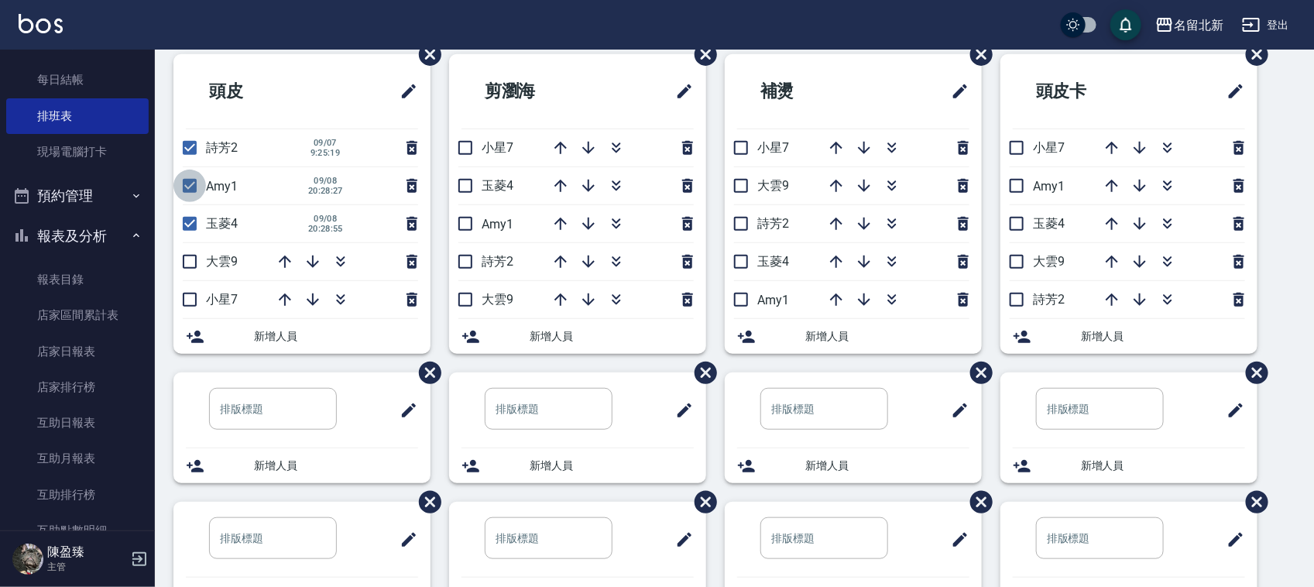
click at [194, 186] on input "checkbox" at bounding box center [189, 186] width 33 height 33
checkbox input "false"
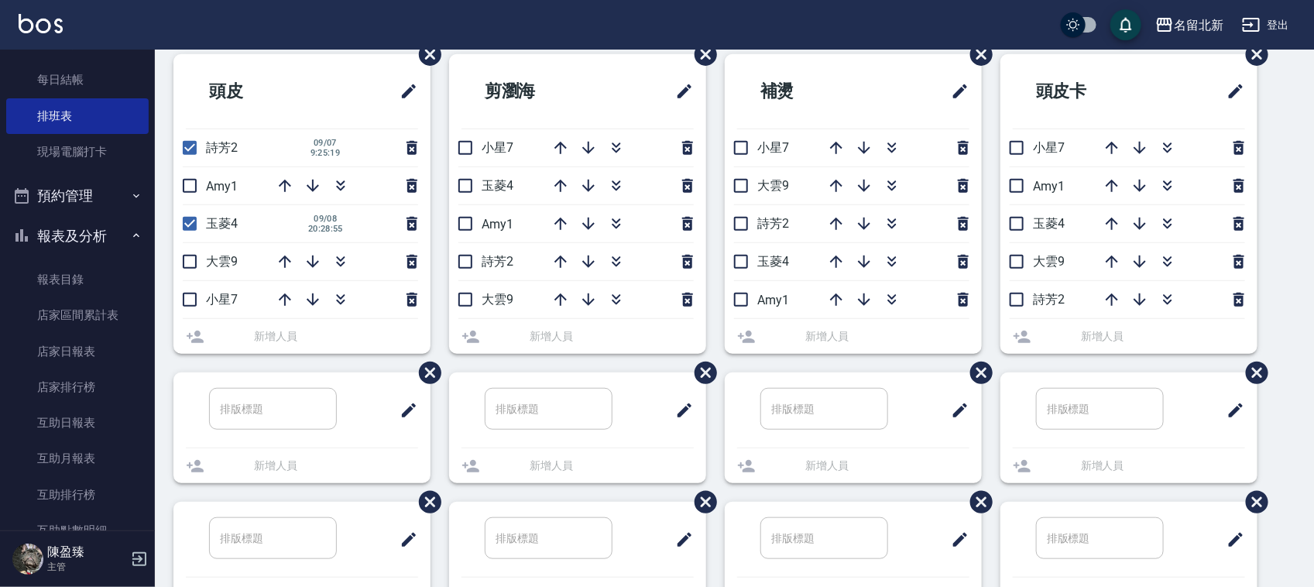
click at [192, 218] on input "checkbox" at bounding box center [189, 224] width 33 height 33
checkbox input "false"
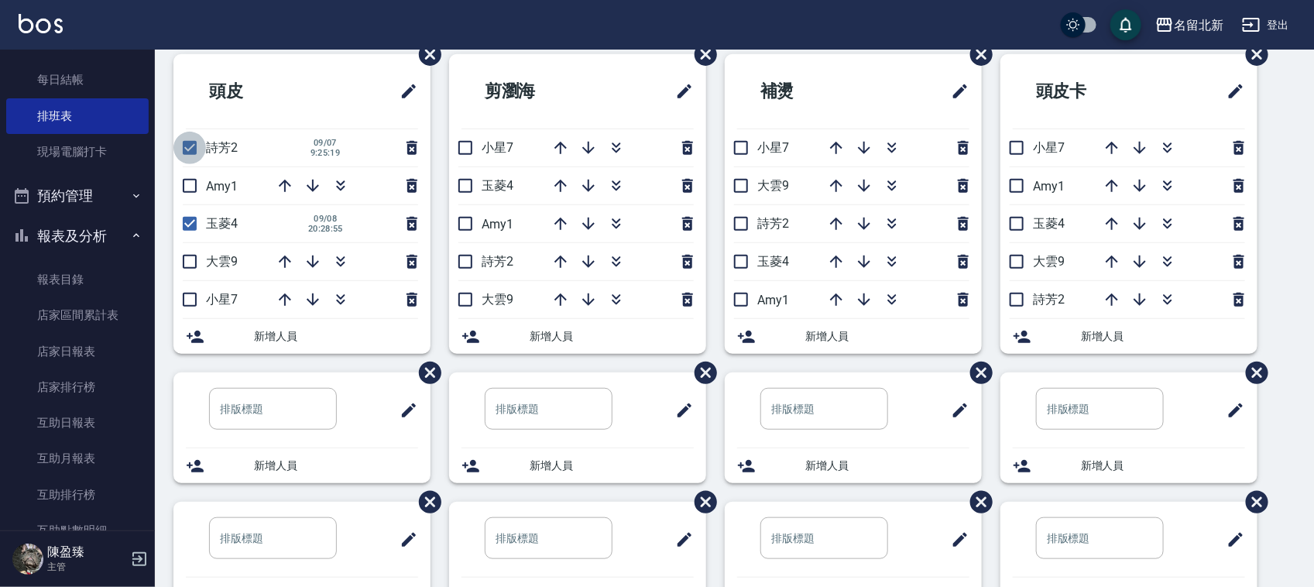
drag, startPoint x: 198, startPoint y: 155, endPoint x: 187, endPoint y: 192, distance: 38.7
click at [197, 155] on input "checkbox" at bounding box center [189, 148] width 33 height 33
checkbox input "false"
click at [190, 221] on input "checkbox" at bounding box center [189, 224] width 33 height 33
checkbox input "false"
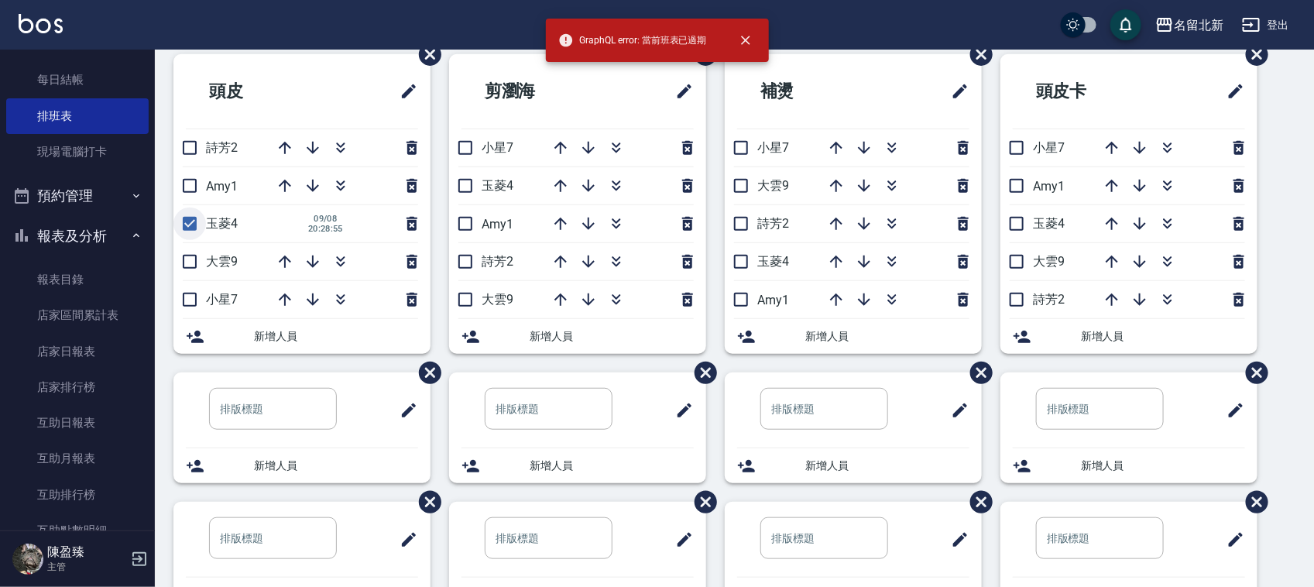
click at [191, 232] on input "checkbox" at bounding box center [189, 224] width 33 height 33
checkbox input "false"
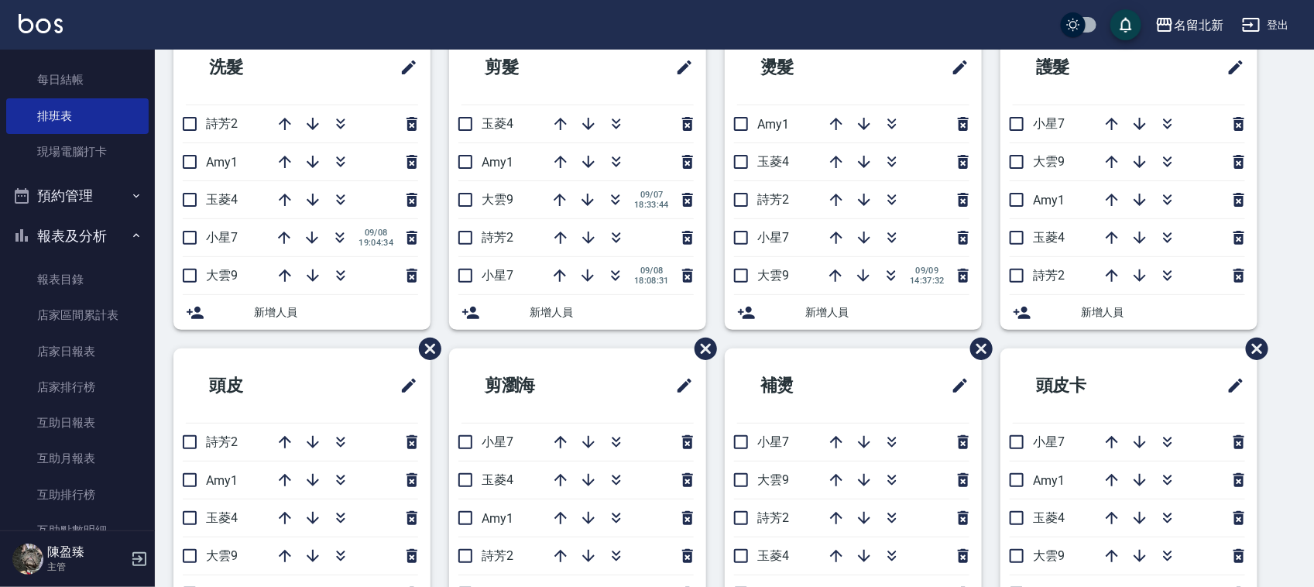
scroll to position [89, 0]
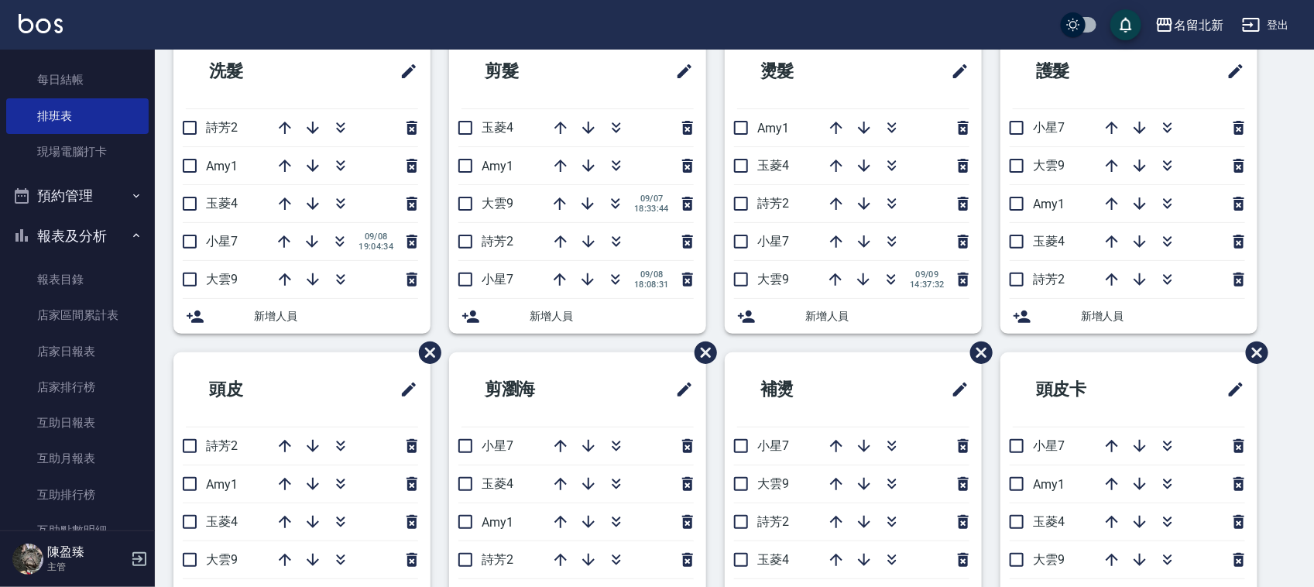
drag, startPoint x: 194, startPoint y: 132, endPoint x: 254, endPoint y: 186, distance: 80.7
click at [195, 136] on input "checkbox" at bounding box center [189, 128] width 33 height 33
checkbox input "true"
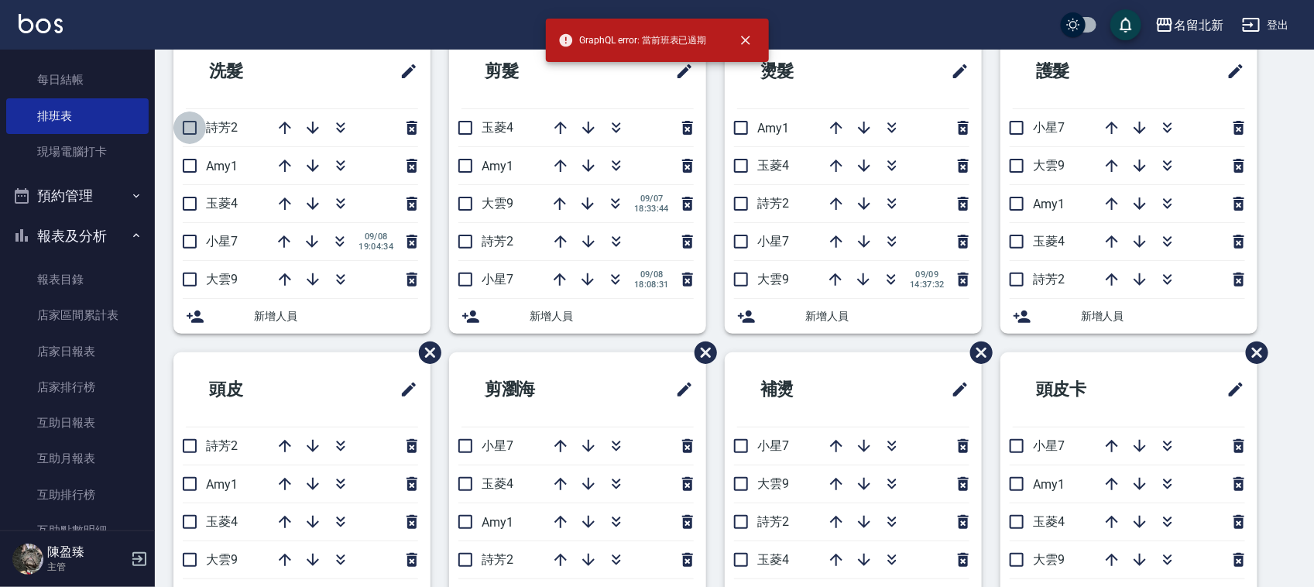
drag, startPoint x: 191, startPoint y: 129, endPoint x: 275, endPoint y: 179, distance: 97.6
click at [191, 132] on input "checkbox" at bounding box center [189, 128] width 33 height 33
checkbox input "true"
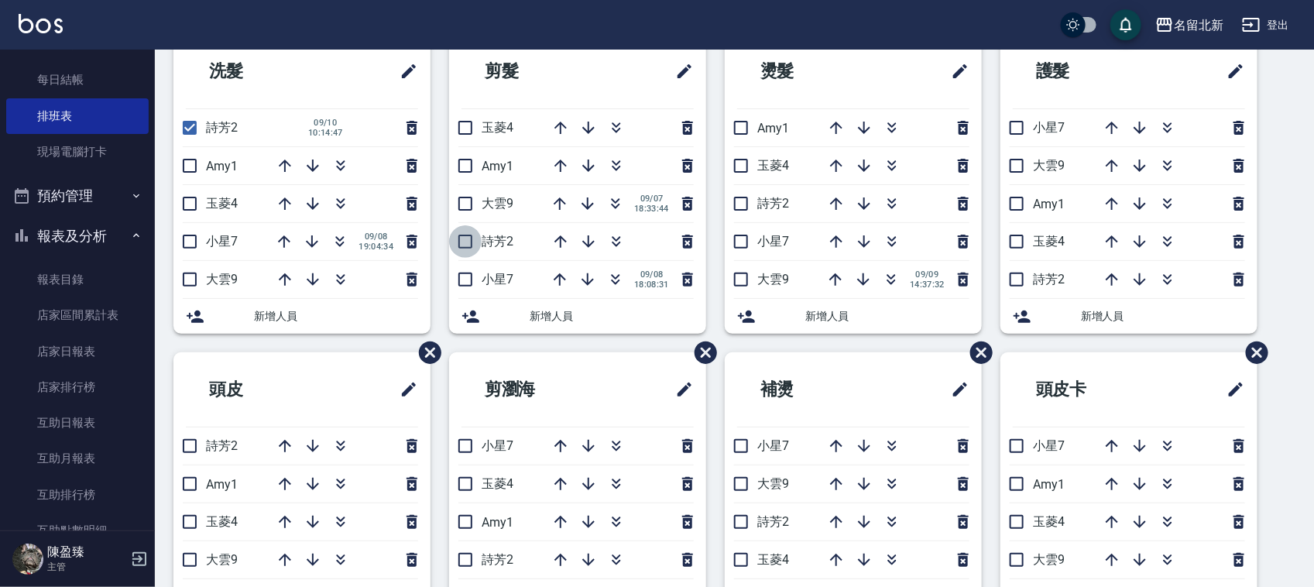
drag, startPoint x: 462, startPoint y: 249, endPoint x: 480, endPoint y: 279, distance: 34.8
click at [462, 250] on input "checkbox" at bounding box center [465, 241] width 33 height 33
checkbox input "true"
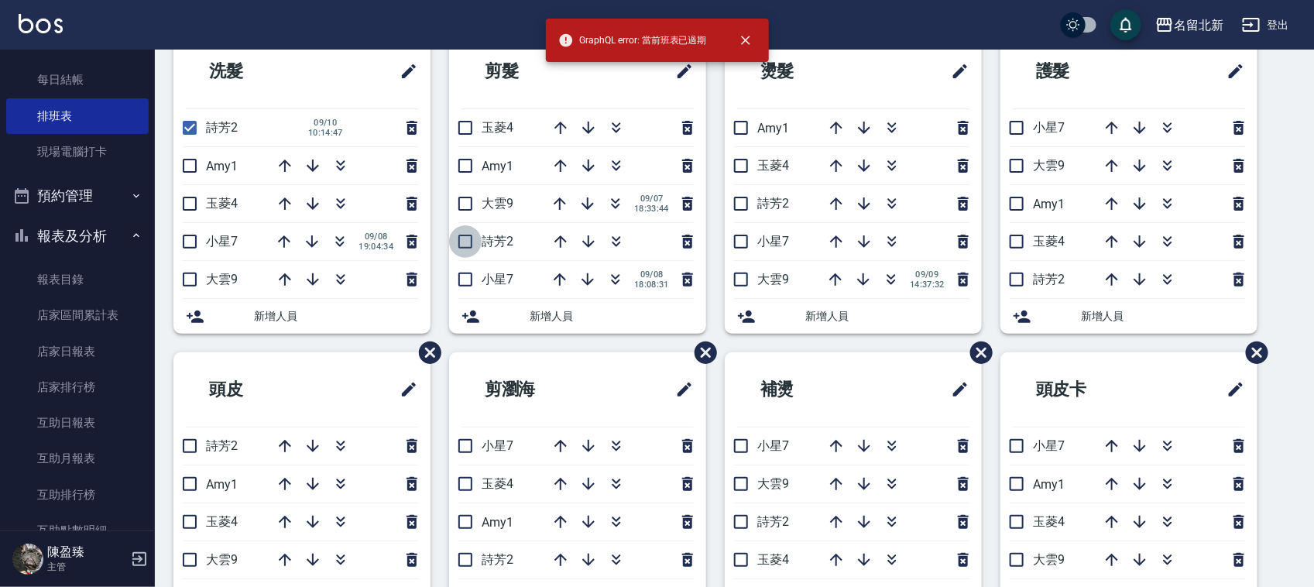
click at [469, 249] on input "checkbox" at bounding box center [465, 241] width 33 height 33
checkbox input "true"
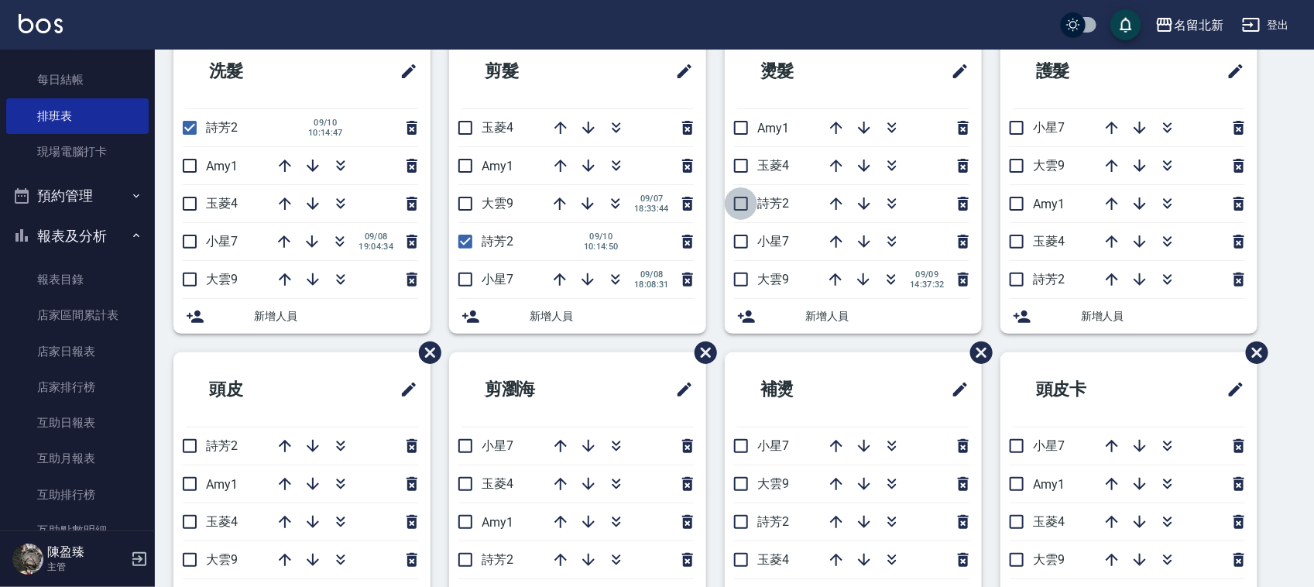
click at [733, 210] on input "checkbox" at bounding box center [741, 203] width 33 height 33
checkbox input "true"
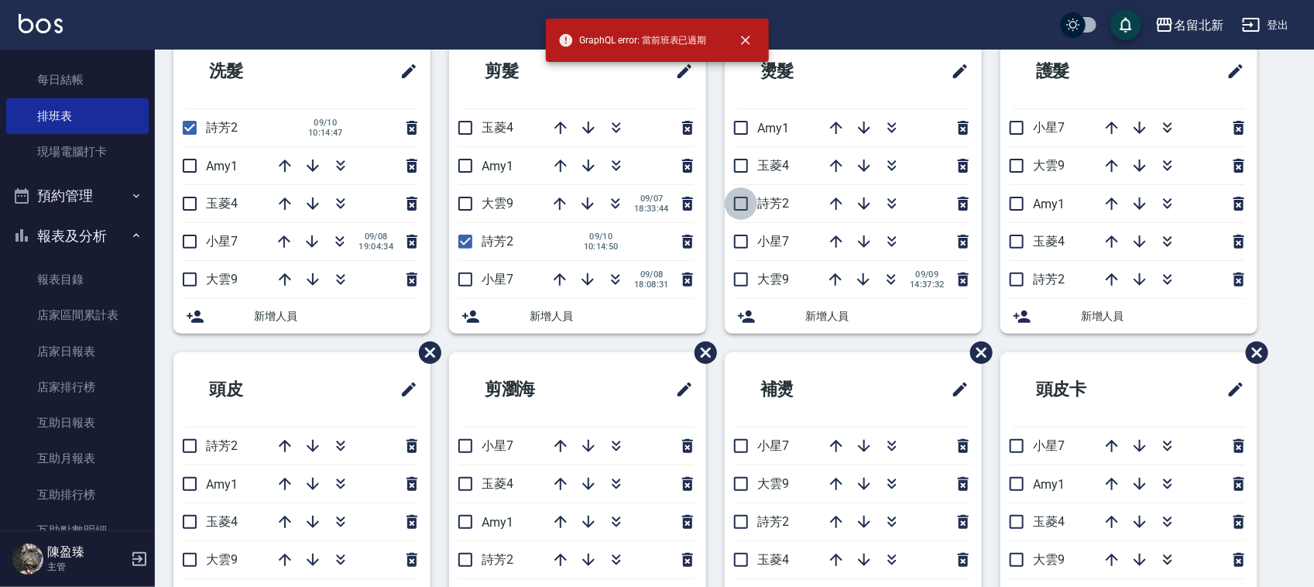
click at [742, 210] on input "checkbox" at bounding box center [741, 203] width 33 height 33
checkbox input "true"
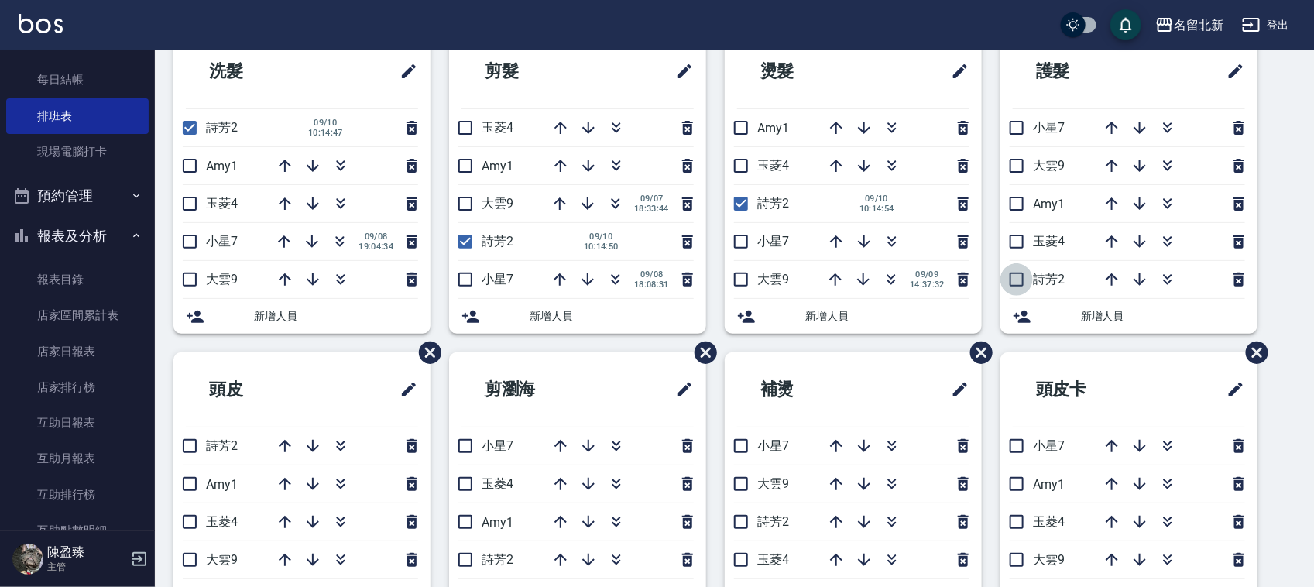
drag, startPoint x: 1011, startPoint y: 289, endPoint x: 1031, endPoint y: 308, distance: 27.4
click at [1011, 295] on input "checkbox" at bounding box center [1017, 279] width 33 height 33
checkbox input "true"
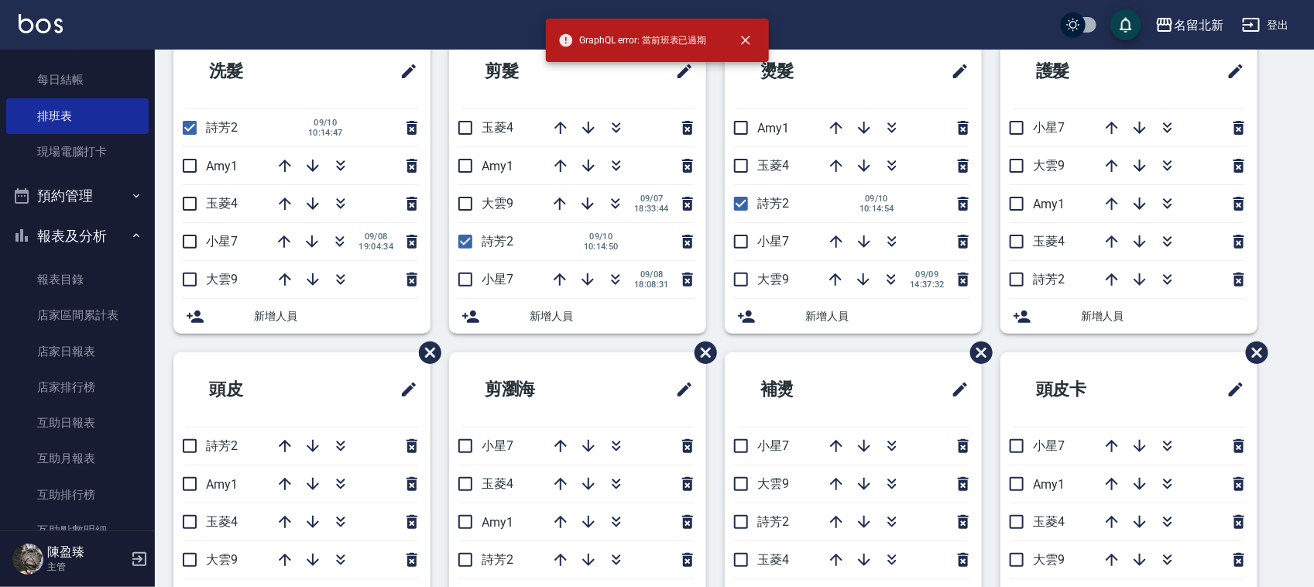
drag, startPoint x: 1013, startPoint y: 273, endPoint x: 1056, endPoint y: 288, distance: 45.3
click at [1015, 276] on input "checkbox" at bounding box center [1017, 279] width 33 height 33
checkbox input "true"
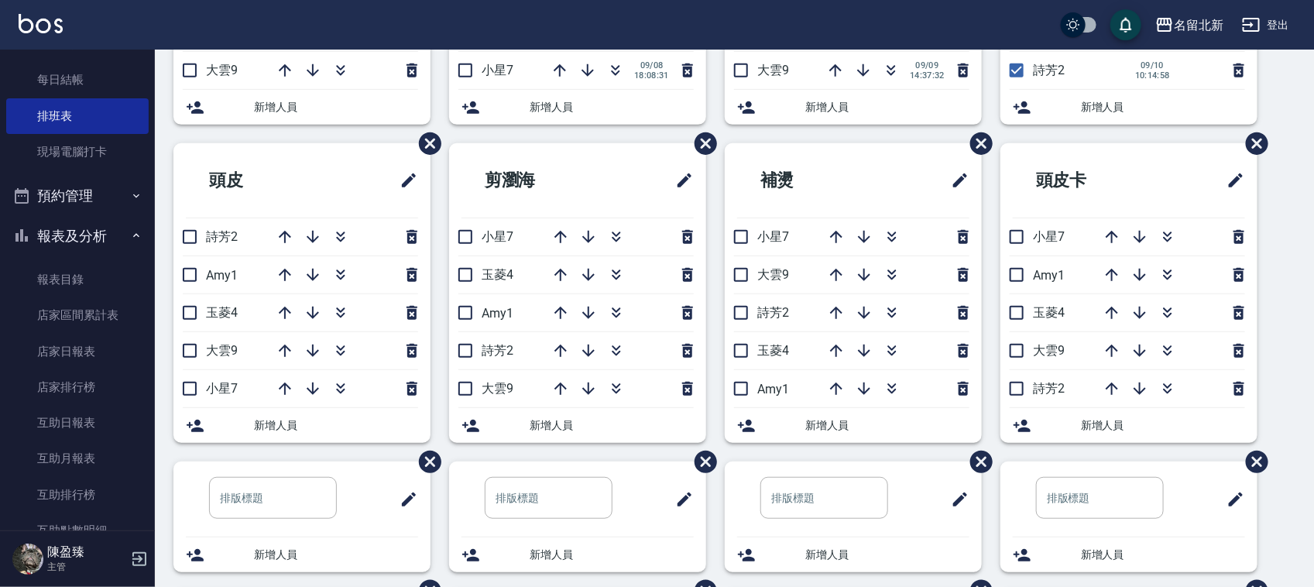
scroll to position [319, 0]
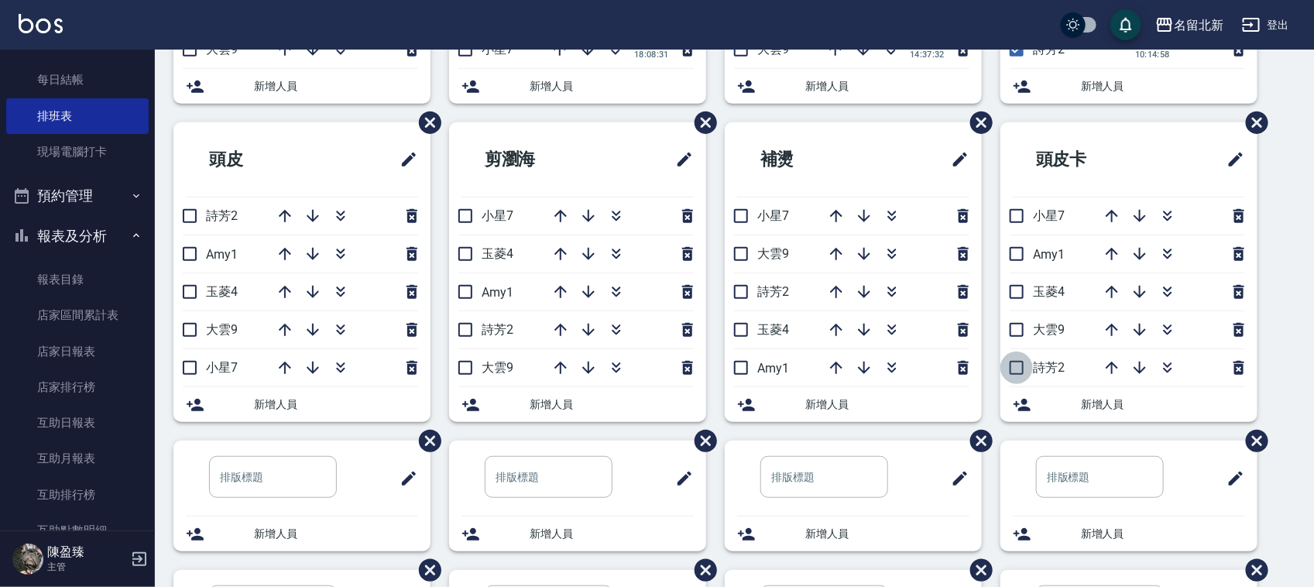
click at [1007, 369] on input "checkbox" at bounding box center [1017, 368] width 33 height 33
checkbox input "true"
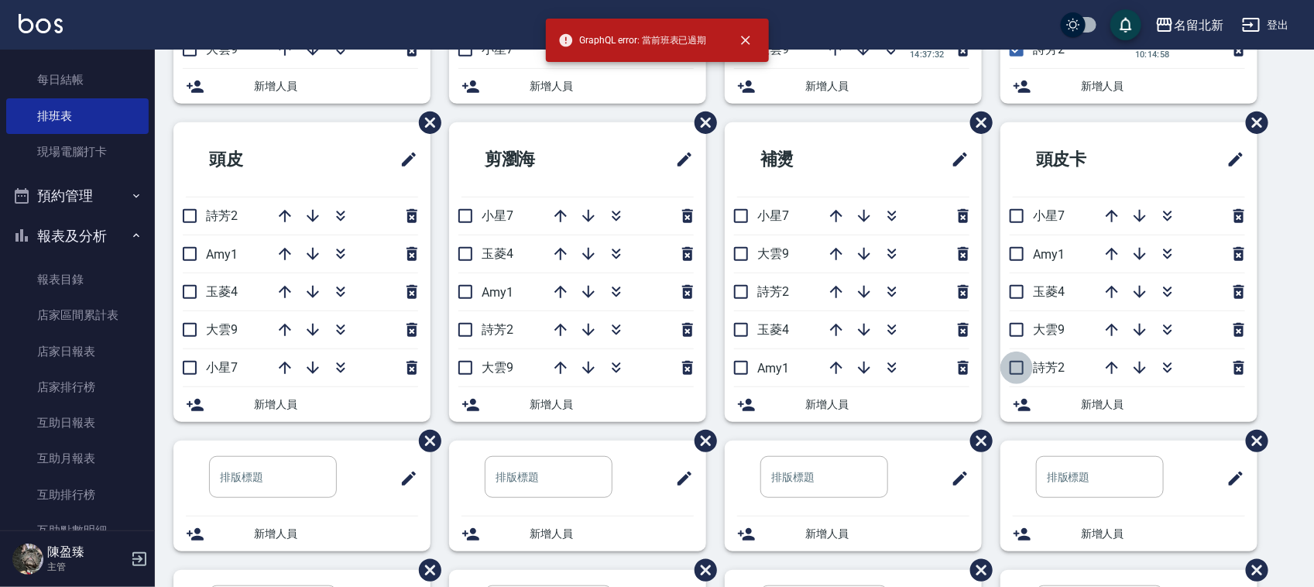
click at [1008, 374] on input "checkbox" at bounding box center [1017, 368] width 33 height 33
checkbox input "true"
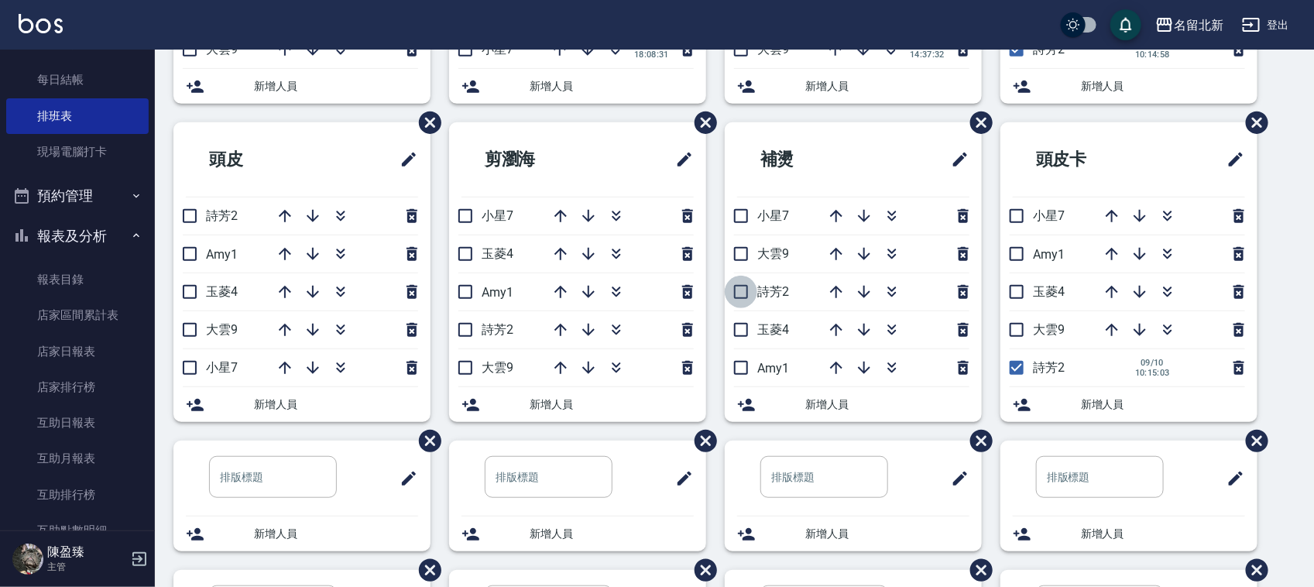
click at [733, 289] on input "checkbox" at bounding box center [741, 292] width 33 height 33
checkbox input "true"
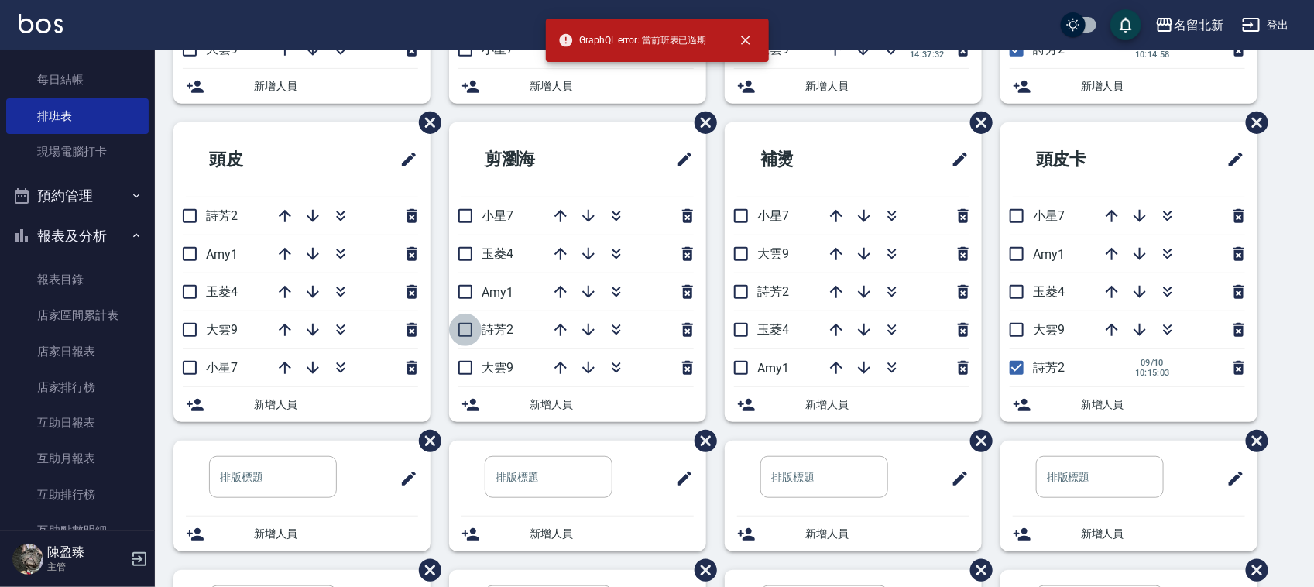
click at [477, 328] on input "checkbox" at bounding box center [465, 330] width 33 height 33
checkbox input "true"
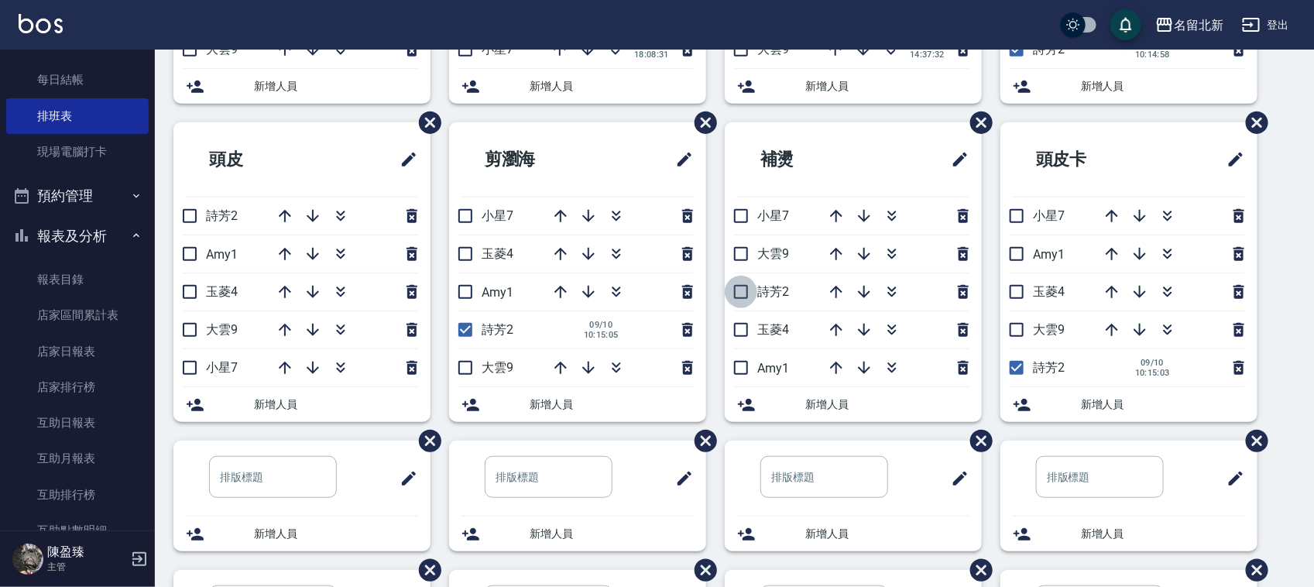
click at [756, 295] on input "checkbox" at bounding box center [741, 292] width 33 height 33
checkbox input "true"
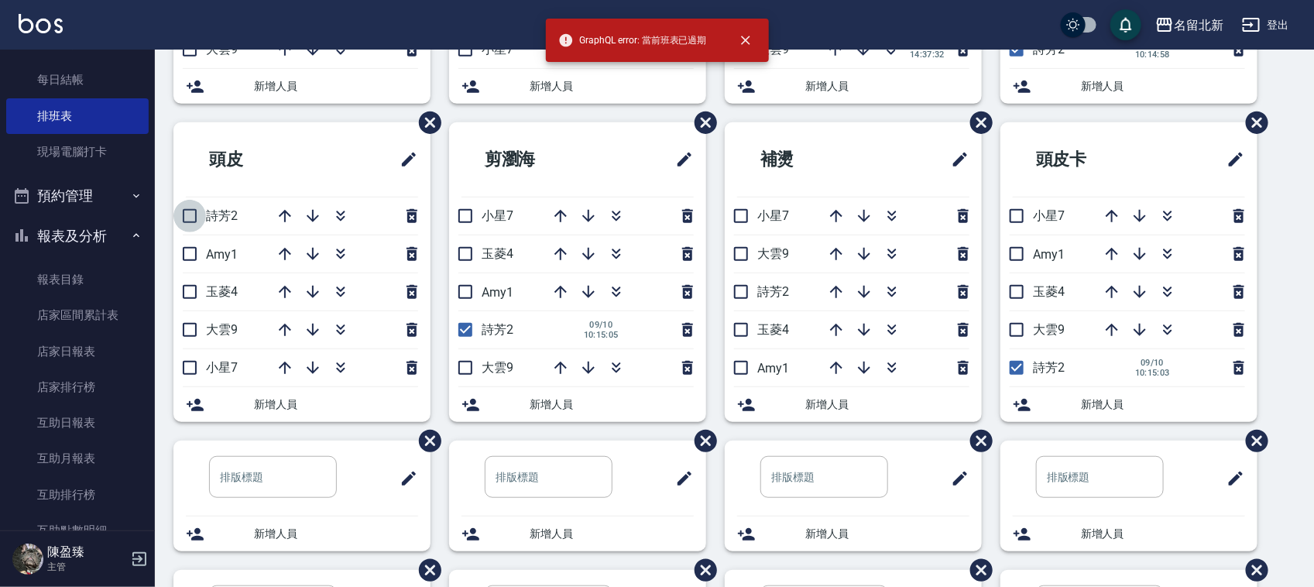
drag, startPoint x: 188, startPoint y: 228, endPoint x: 271, endPoint y: 292, distance: 104.4
click at [190, 231] on input "checkbox" at bounding box center [189, 216] width 33 height 33
checkbox input "true"
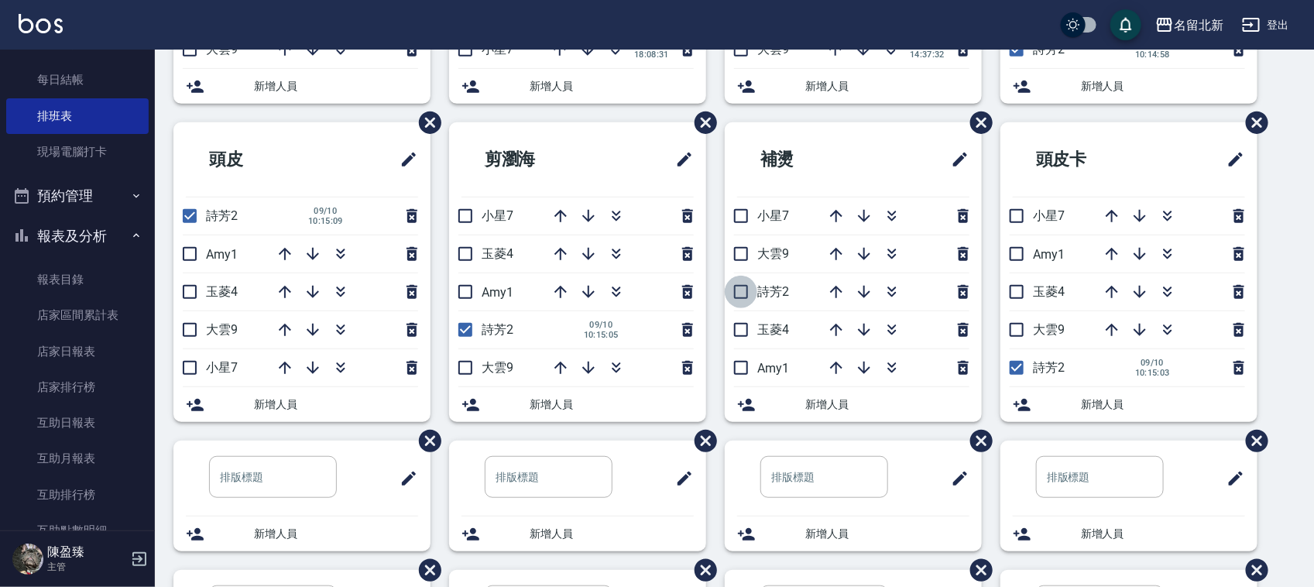
click at [740, 291] on input "checkbox" at bounding box center [741, 292] width 33 height 33
checkbox input "true"
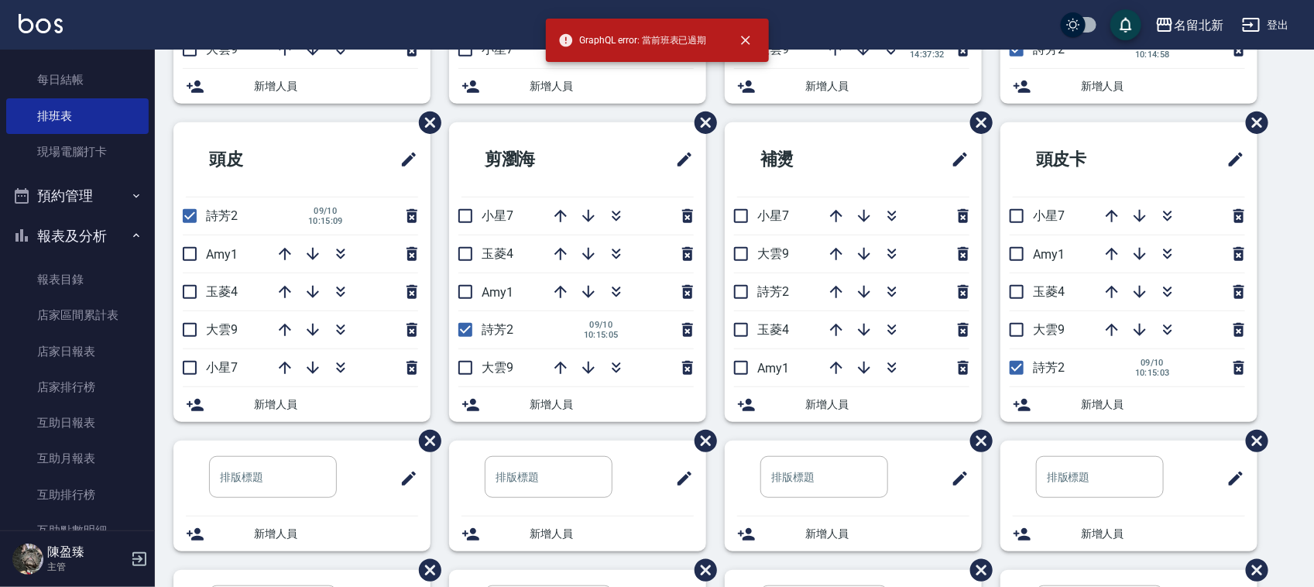
drag, startPoint x: 729, startPoint y: 302, endPoint x: 676, endPoint y: 347, distance: 69.2
click at [729, 303] on input "checkbox" at bounding box center [741, 292] width 33 height 33
checkbox input "true"
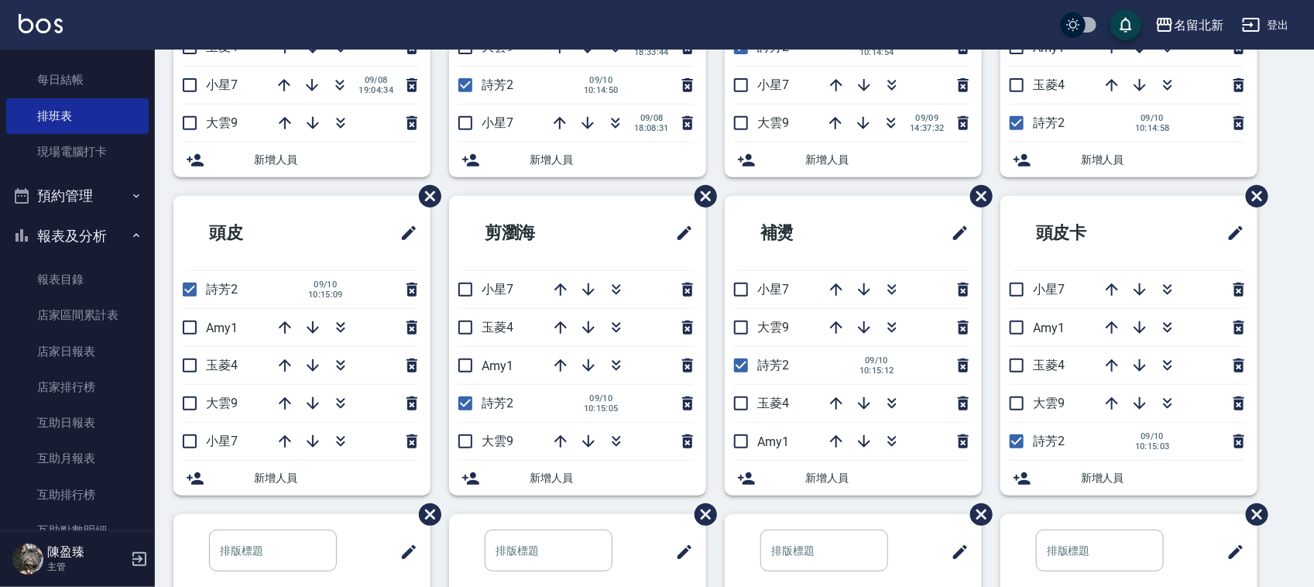
scroll to position [249, 0]
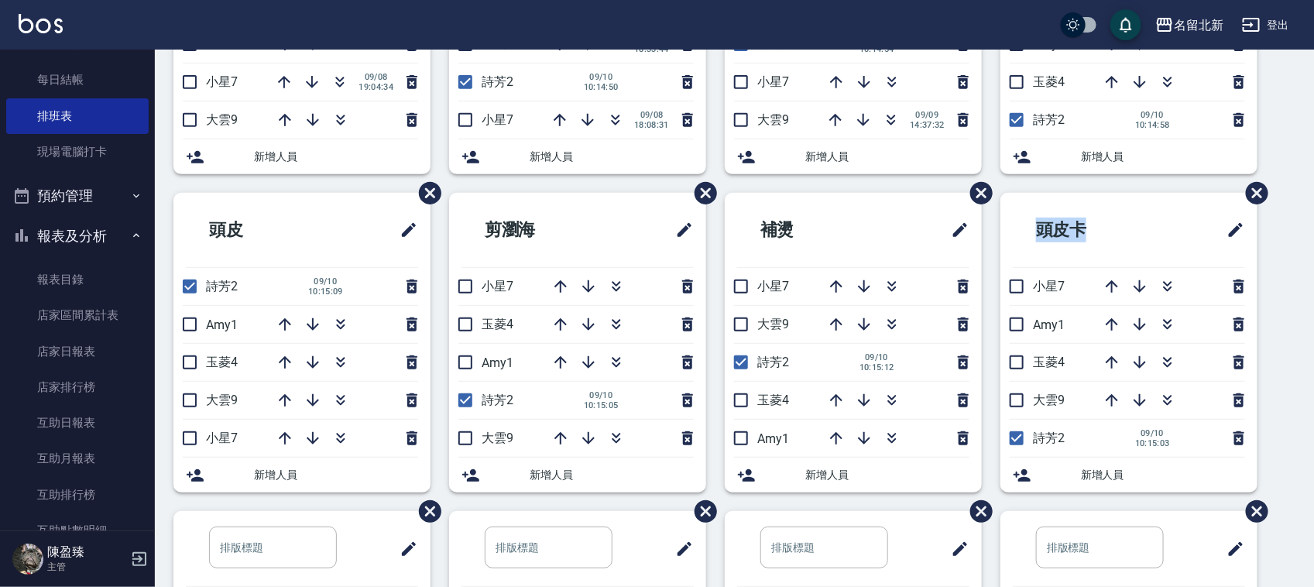
drag, startPoint x: 1314, startPoint y: 270, endPoint x: 1310, endPoint y: 249, distance: 21.3
click at [1310, 249] on div "Employee Schedule 排班表 — 名留北新 新增 復原 重做 洗髮 詩芳2 [DATE] 10:14:47 Amy1 玉菱4 小星7 [DATE…" at bounding box center [734, 425] width 1159 height 1208
click at [1290, 285] on div "洗髮 詩芳2 [DATE] 10:14:47 Amy1 玉菱4 小星7 [DATE] 19:04:34 大雲9 新增人員 剪髮 玉菱4 Amy1 大雲9 [D…" at bounding box center [725, 452] width 1141 height 1155
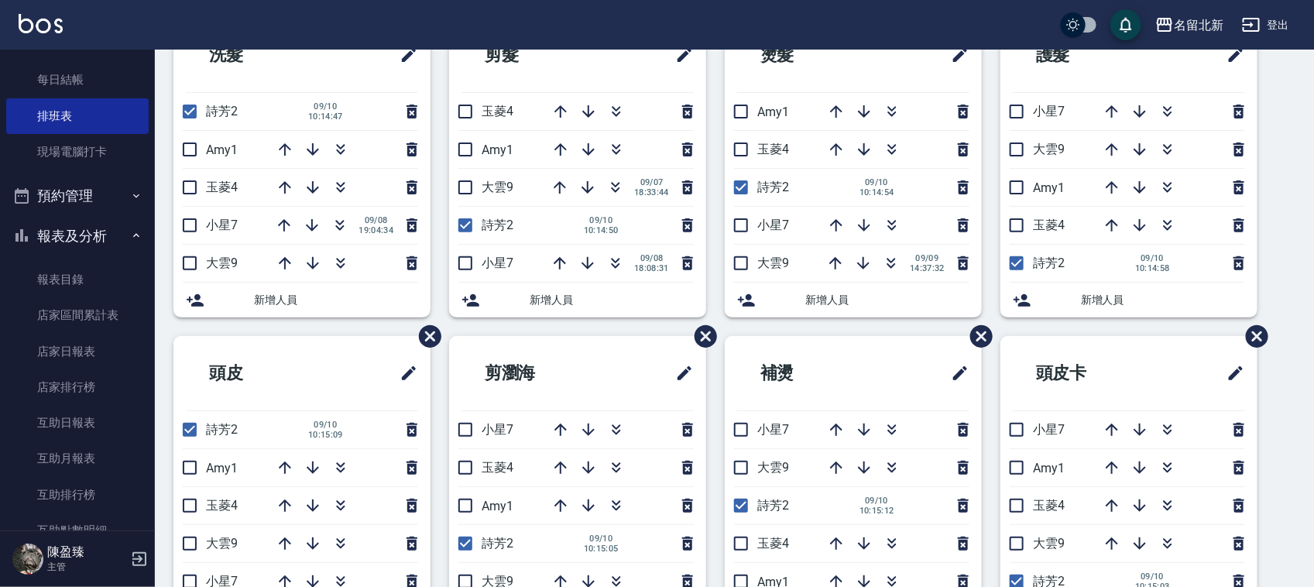
scroll to position [101, 0]
